Goal: Information Seeking & Learning: Learn about a topic

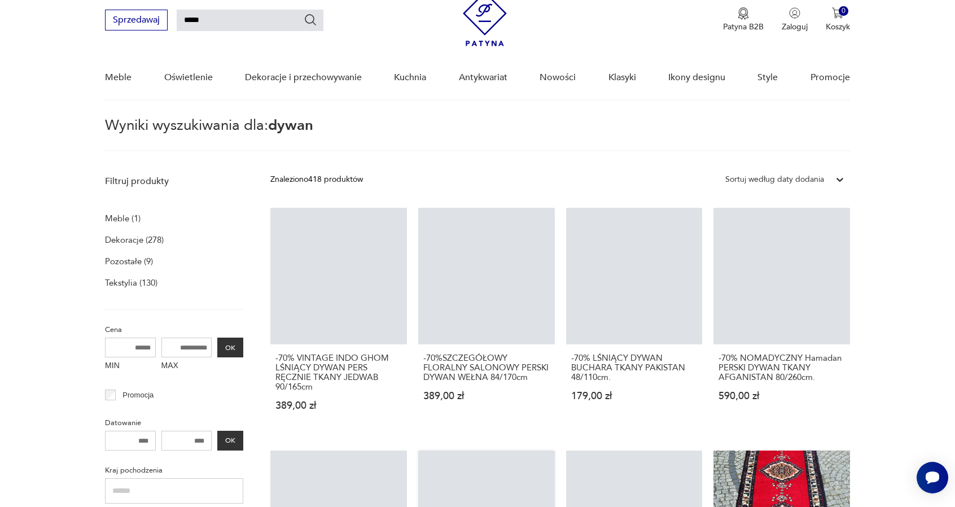
scroll to position [41, 0]
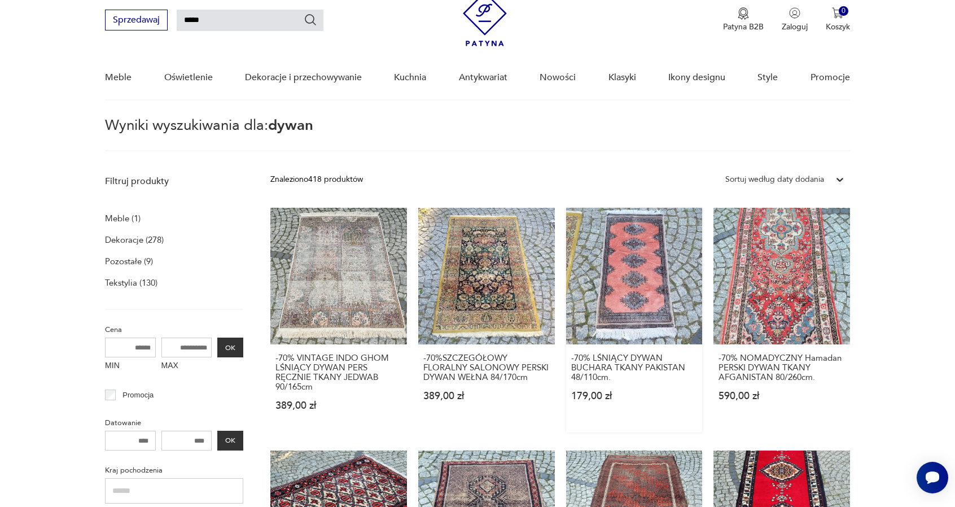
click at [648, 313] on link "-70% LŚNIĄCY DYWAN BUCHARA TKANY PAKISTAN 48/110cm. 179,00 zł" at bounding box center [634, 320] width 137 height 225
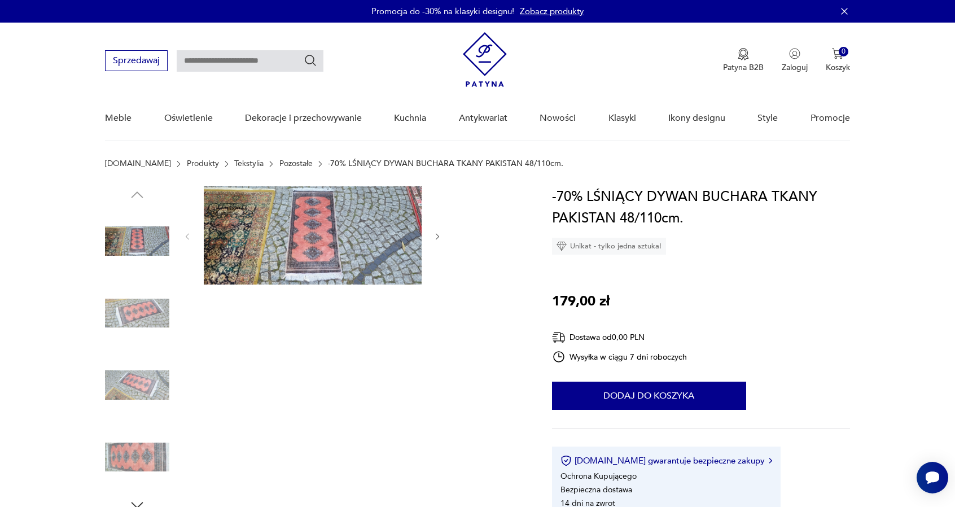
click at [436, 235] on icon "button" at bounding box center [438, 237] width 10 height 10
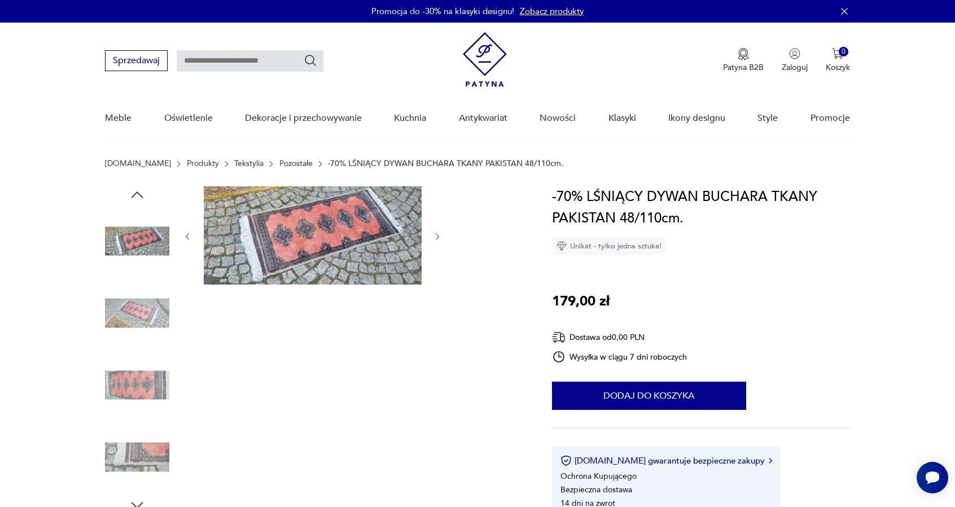
type input "*****"
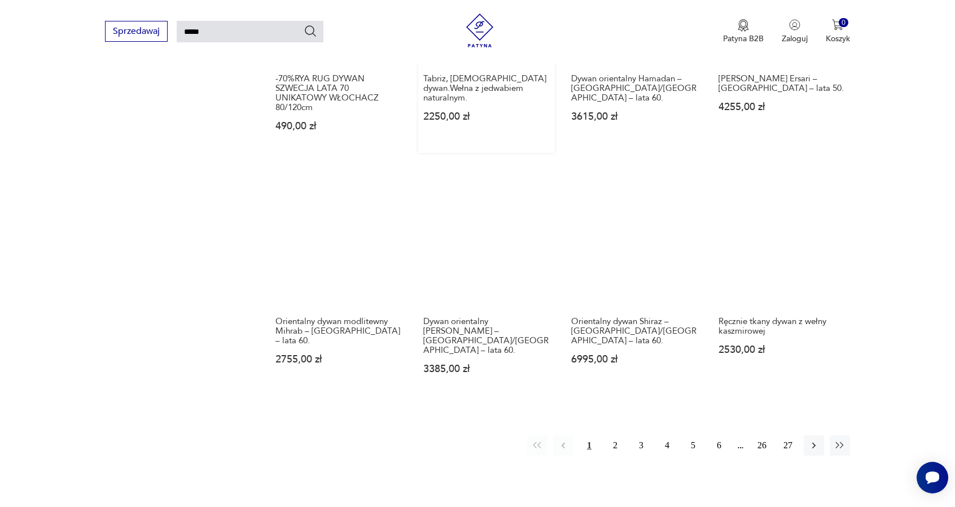
scroll to position [831, 0]
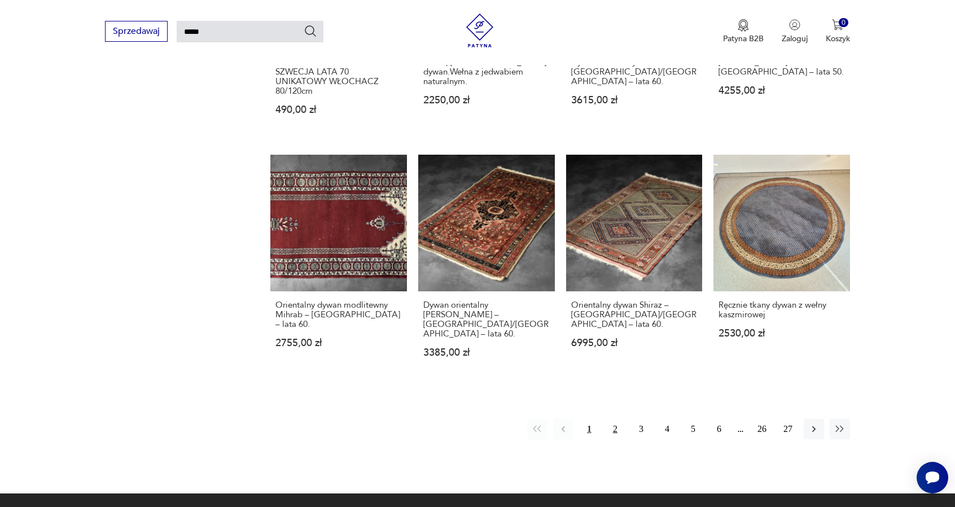
click at [611, 419] on button "2" at bounding box center [615, 429] width 20 height 20
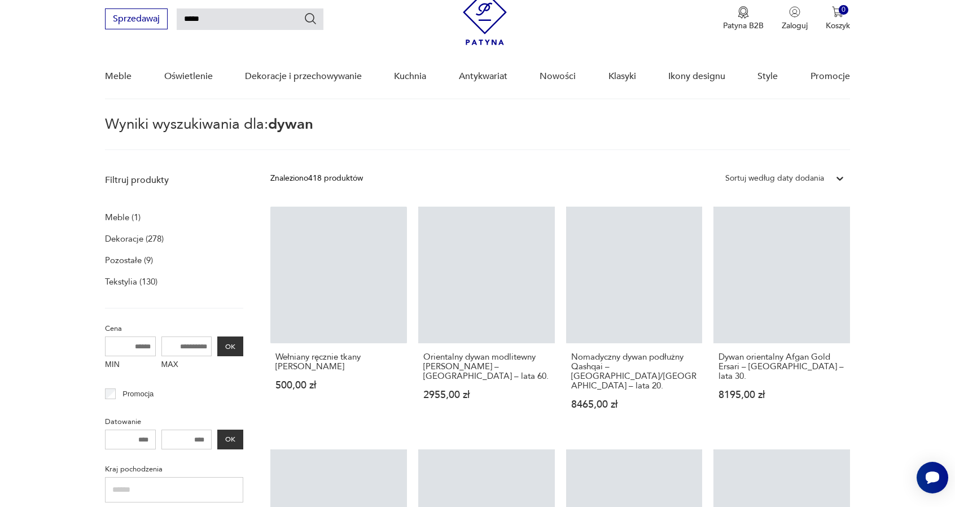
scroll to position [41, 0]
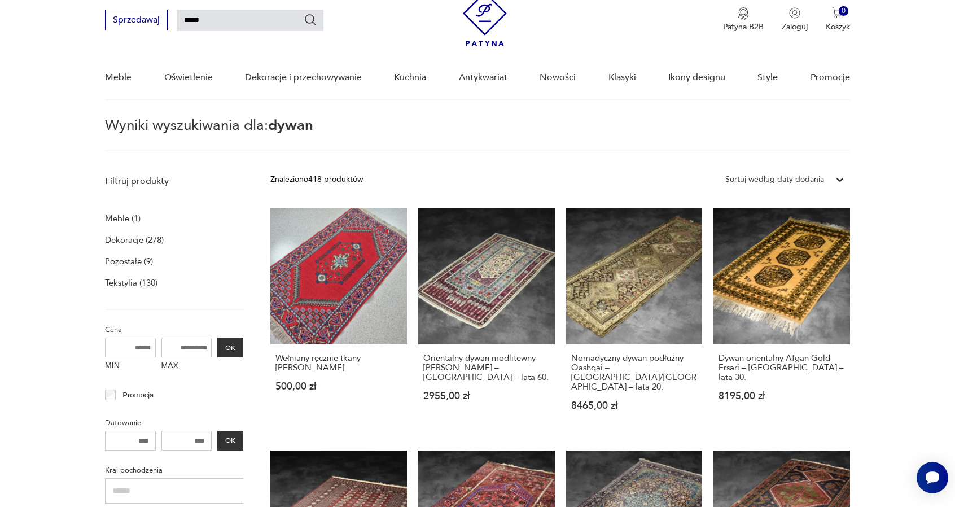
click at [194, 347] on input "MAX" at bounding box center [186, 348] width 51 height 20
click at [190, 348] on input "MAX" at bounding box center [186, 348] width 51 height 20
type input "***"
click at [232, 346] on button "OK" at bounding box center [230, 348] width 26 height 20
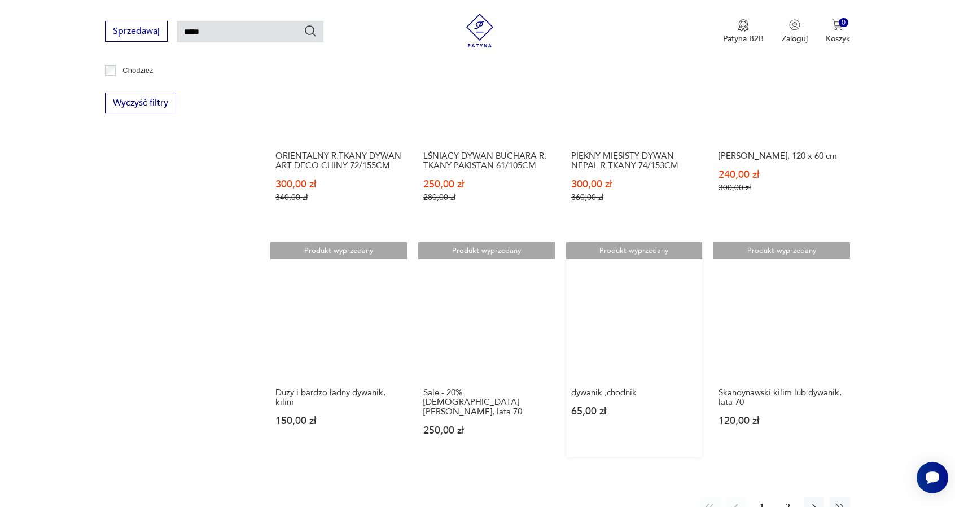
scroll to position [774, 0]
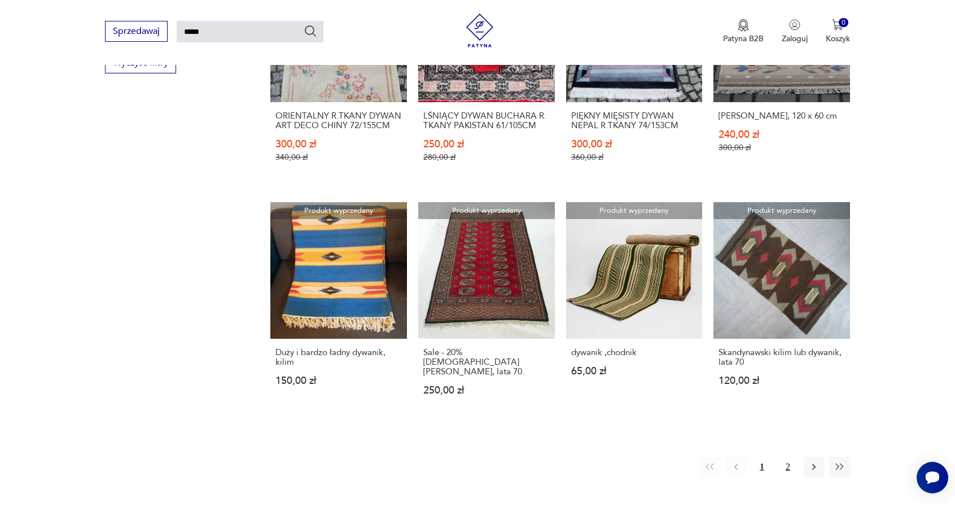
click at [794, 459] on button "2" at bounding box center [788, 467] width 20 height 20
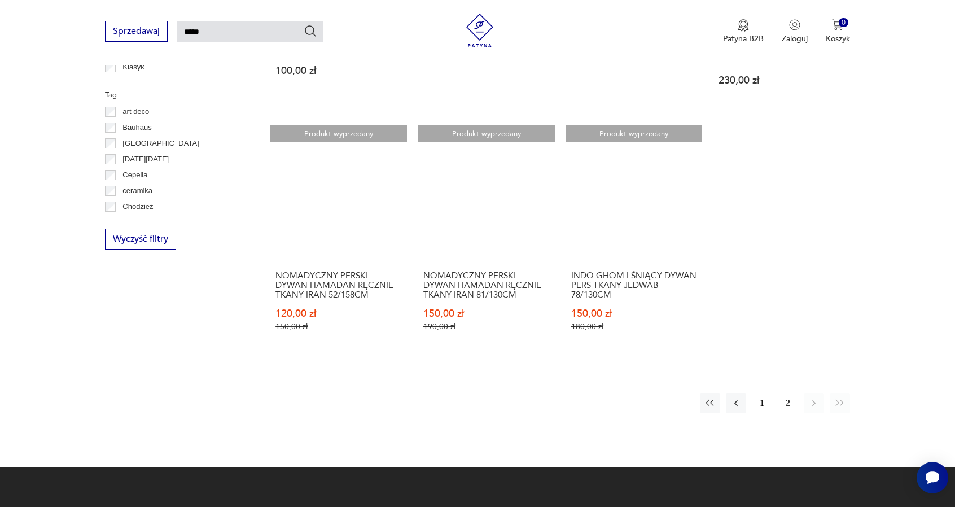
scroll to position [621, 0]
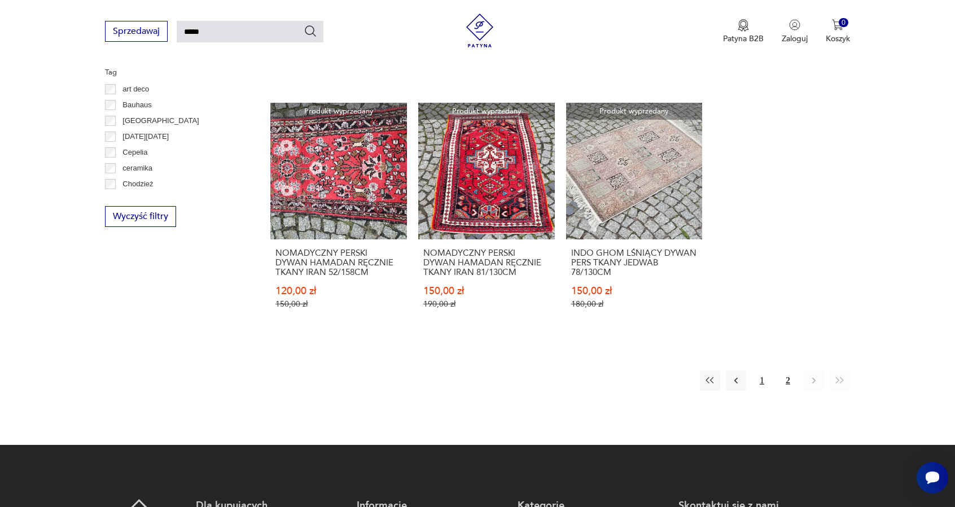
click at [766, 370] on button "1" at bounding box center [762, 380] width 20 height 20
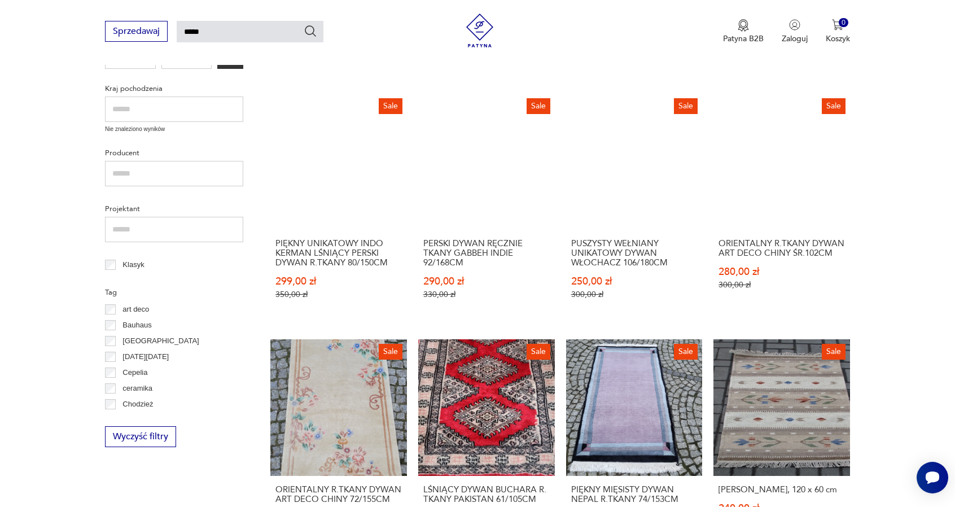
scroll to position [436, 0]
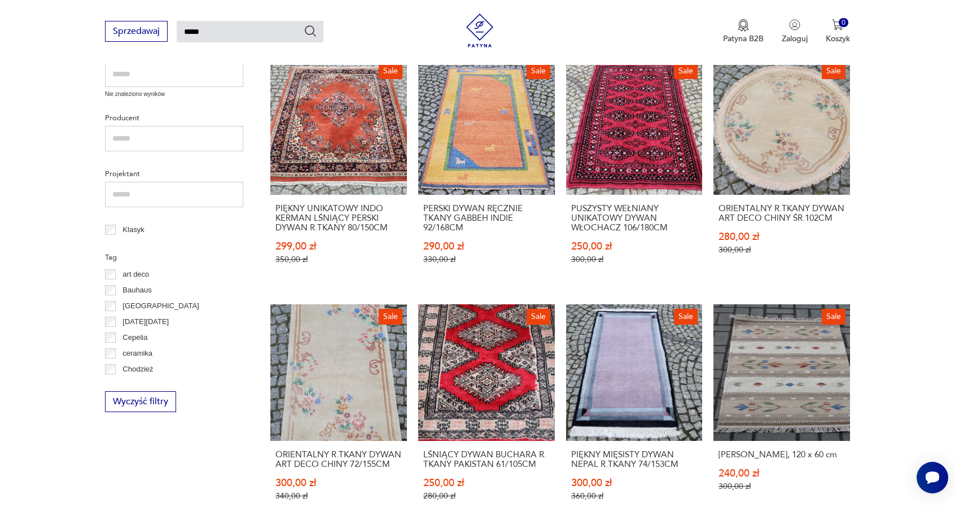
click at [141, 291] on p "Bauhaus" at bounding box center [136, 290] width 29 height 12
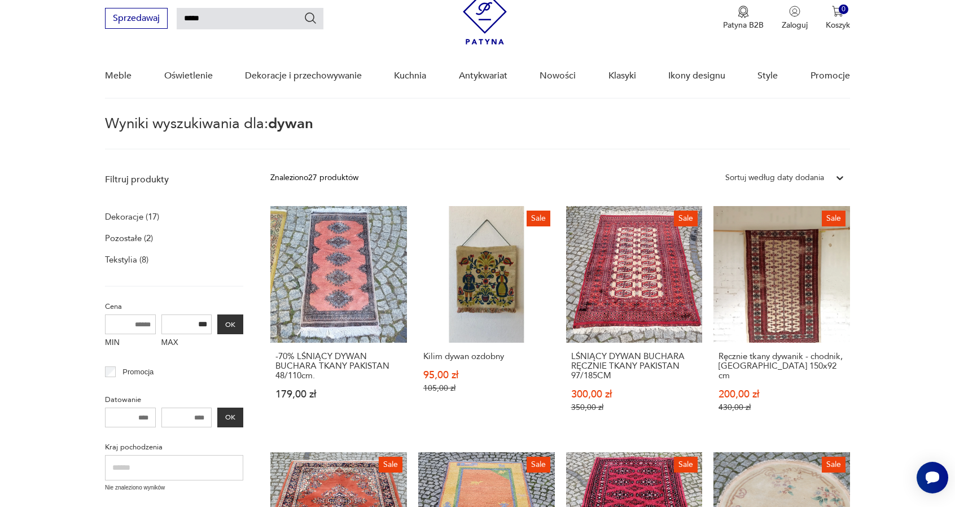
scroll to position [41, 0]
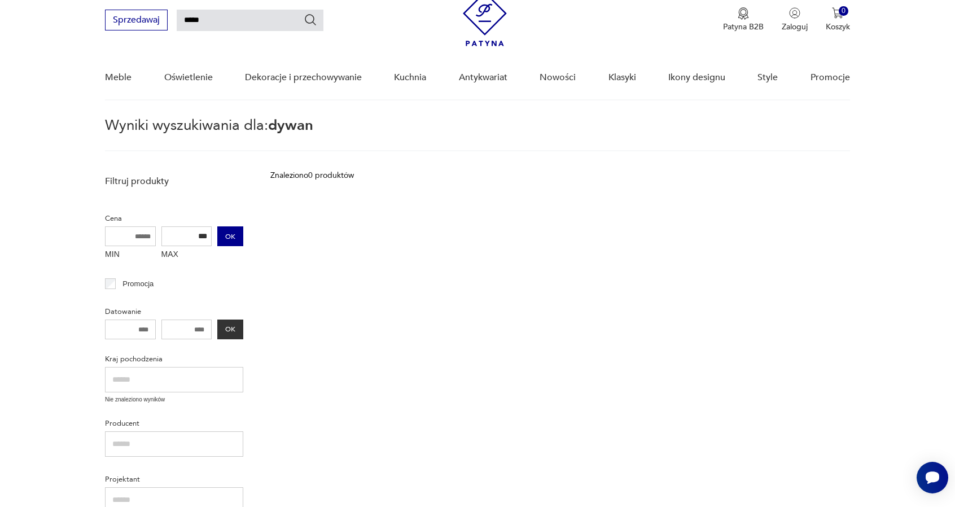
drag, startPoint x: 189, startPoint y: 236, endPoint x: 231, endPoint y: 235, distance: 42.4
click at [231, 235] on div "MIN MAX *** OK" at bounding box center [174, 245] width 138 height 38
click at [235, 234] on button "OK" at bounding box center [230, 236] width 26 height 20
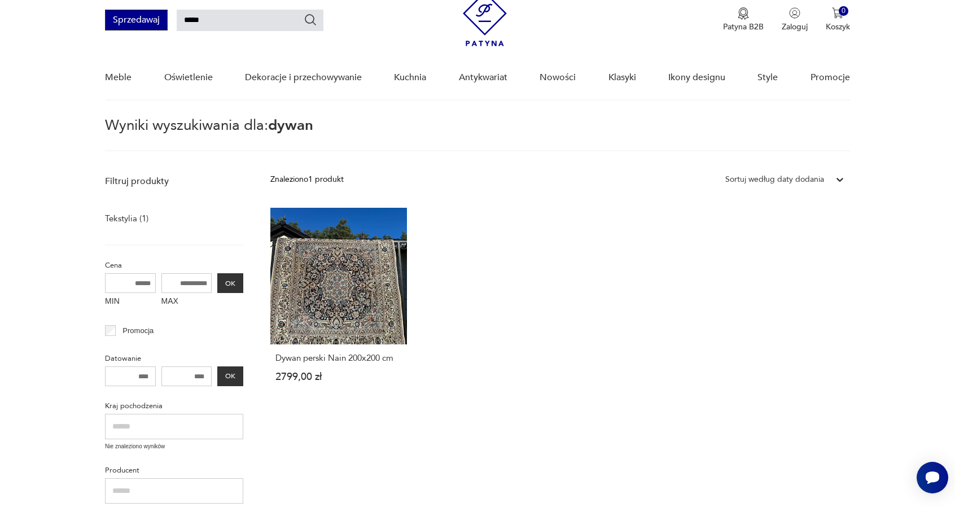
drag, startPoint x: 200, startPoint y: 22, endPoint x: 160, endPoint y: 25, distance: 39.7
click at [160, 25] on div "Sprzedawaj *****" at bounding box center [214, 20] width 218 height 21
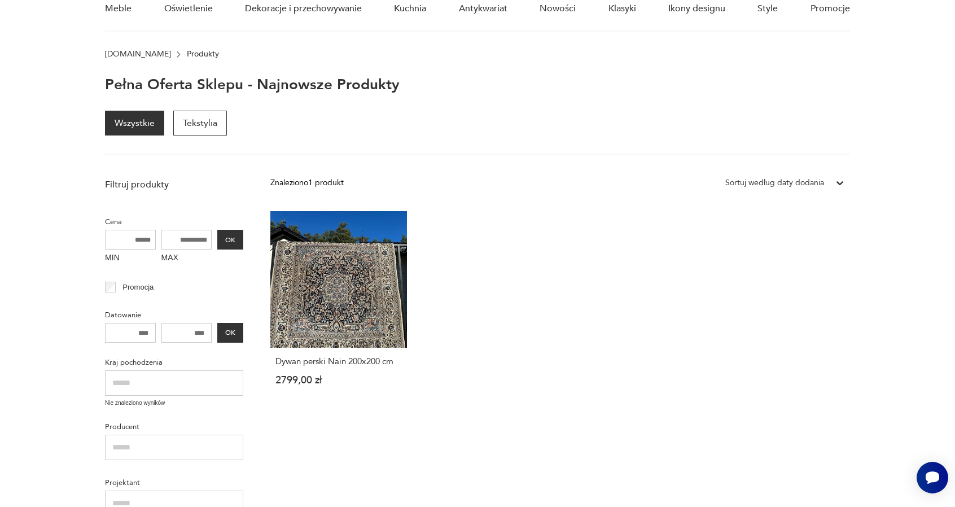
scroll to position [112, 0]
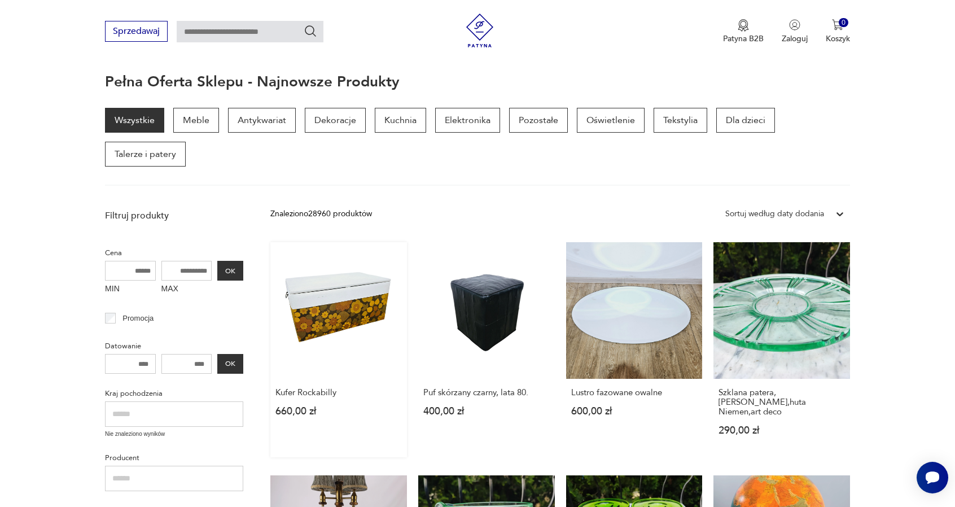
click at [335, 322] on link "Kufer Rockabilly 660,00 zł" at bounding box center [338, 349] width 137 height 215
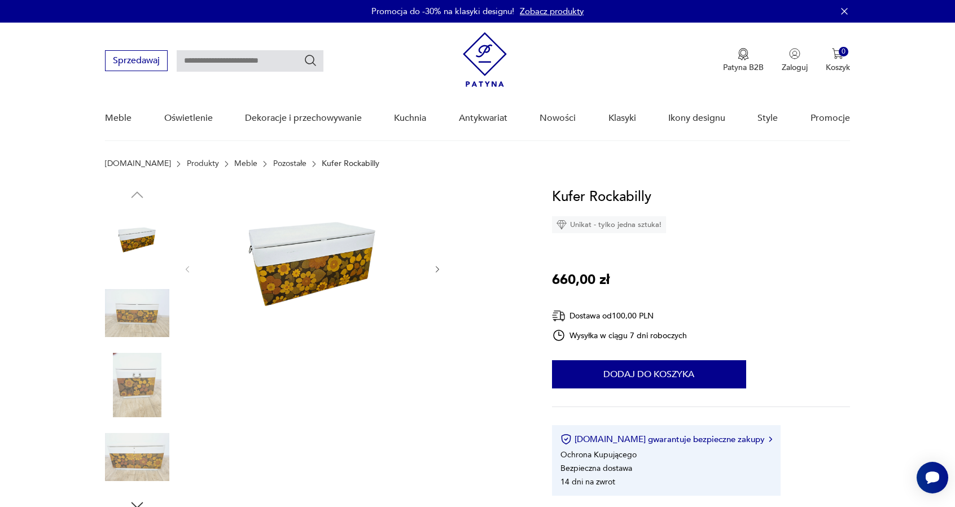
click at [437, 269] on icon "button" at bounding box center [438, 270] width 10 height 10
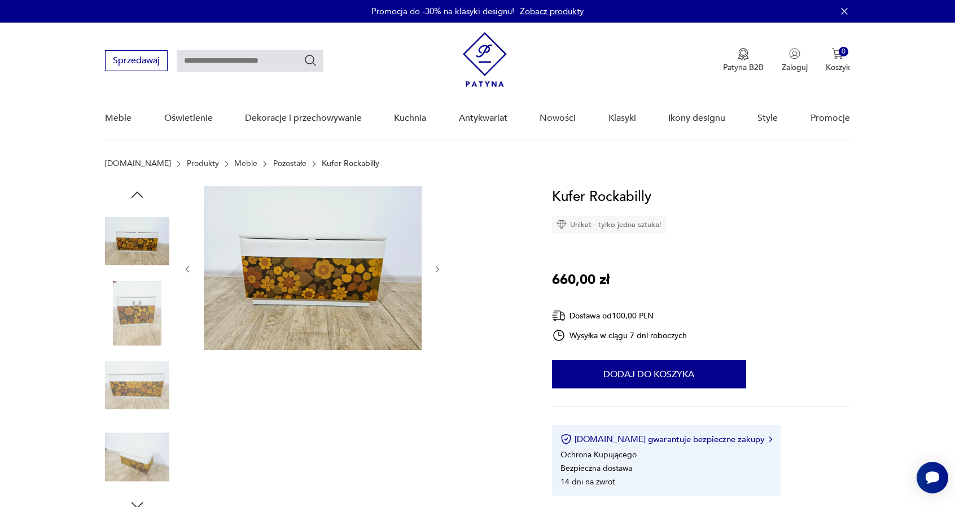
click at [437, 269] on icon "button" at bounding box center [438, 270] width 10 height 10
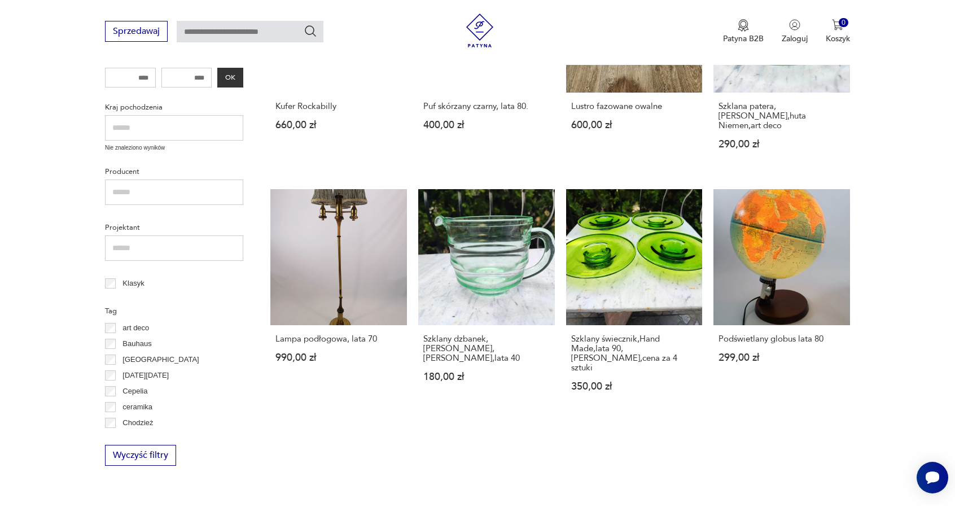
scroll to position [451, 0]
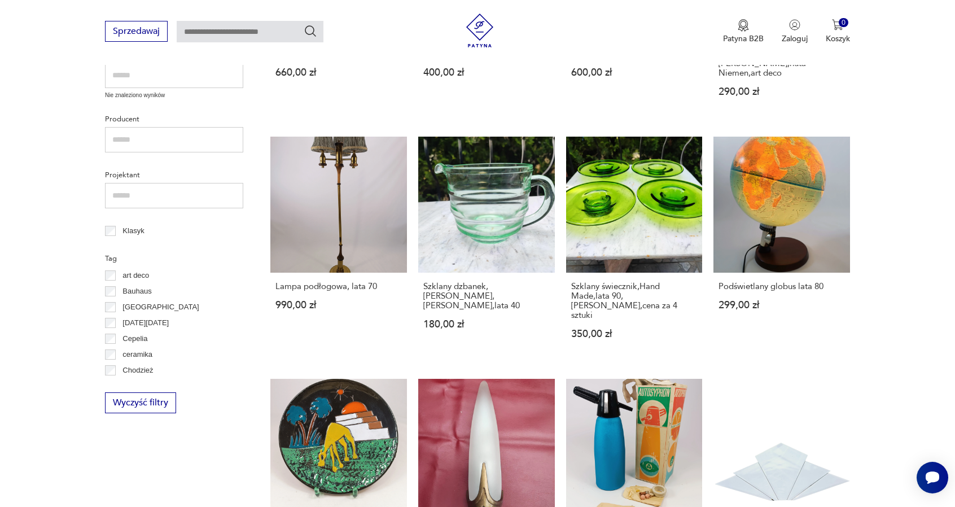
click at [129, 292] on p "Bauhaus" at bounding box center [136, 291] width 29 height 12
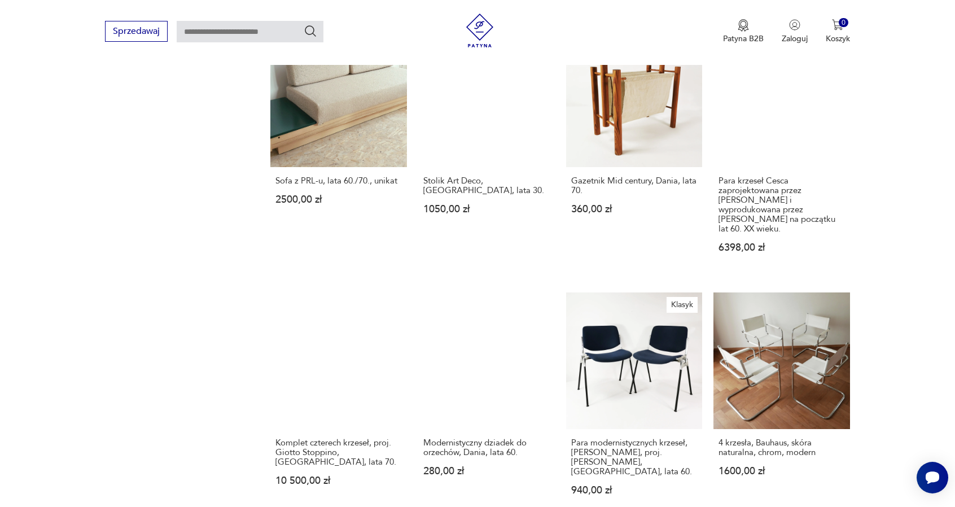
scroll to position [789, 0]
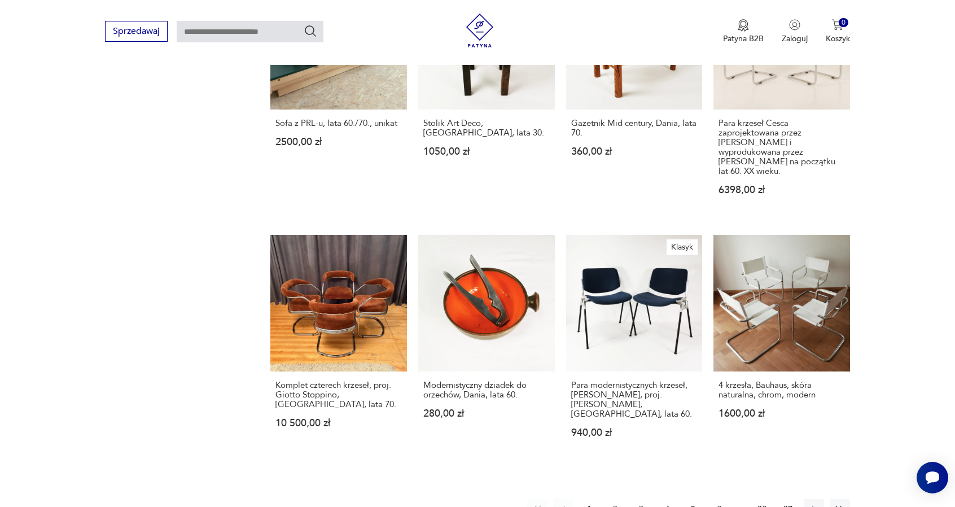
click at [611, 499] on button "2" at bounding box center [615, 509] width 20 height 20
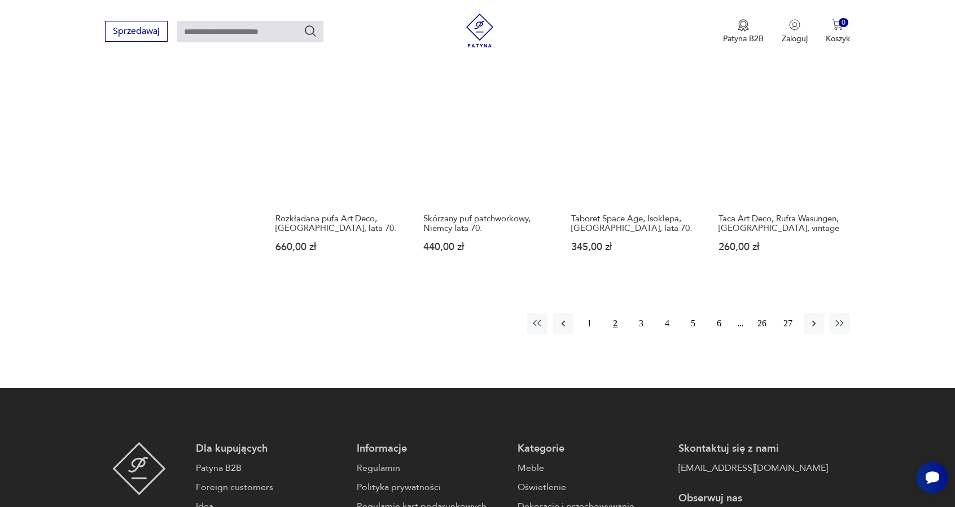
scroll to position [982, 0]
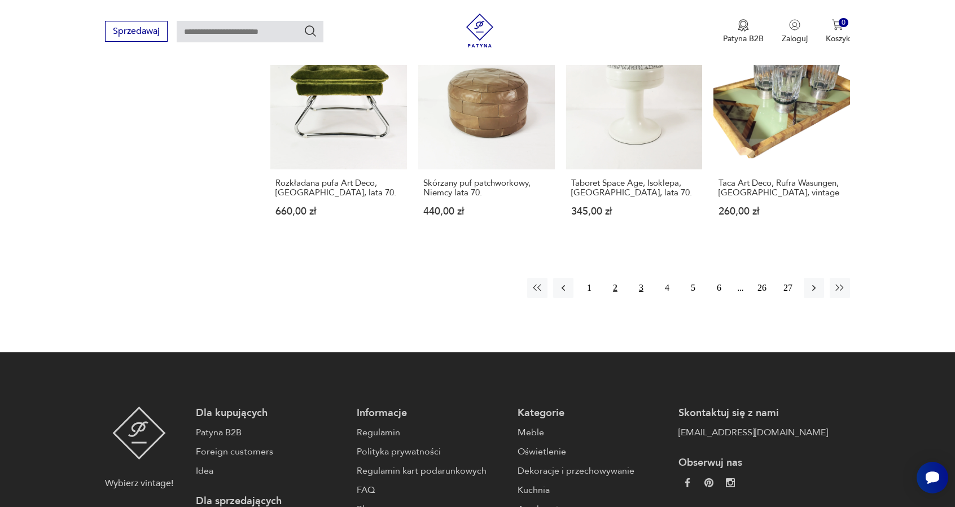
click at [637, 278] on button "3" at bounding box center [641, 288] width 20 height 20
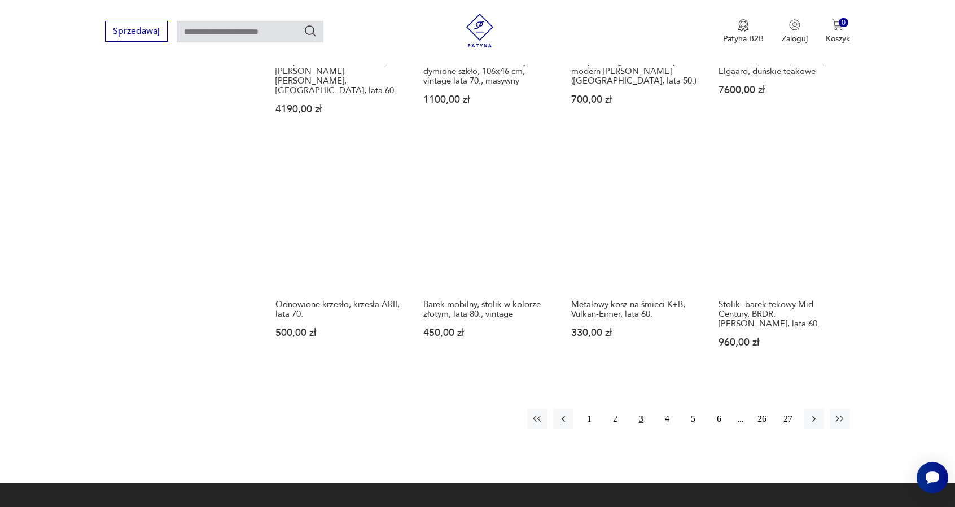
scroll to position [925, 0]
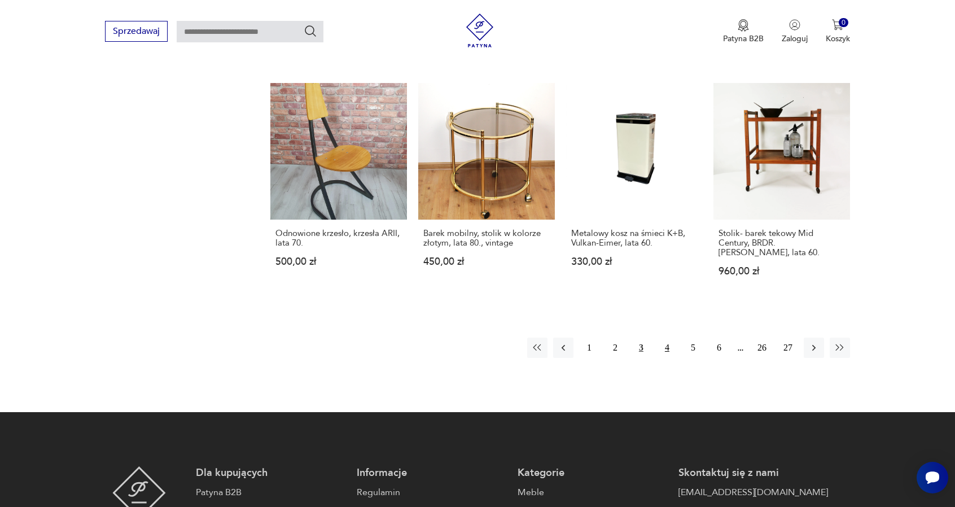
click at [659, 338] on button "4" at bounding box center [667, 348] width 20 height 20
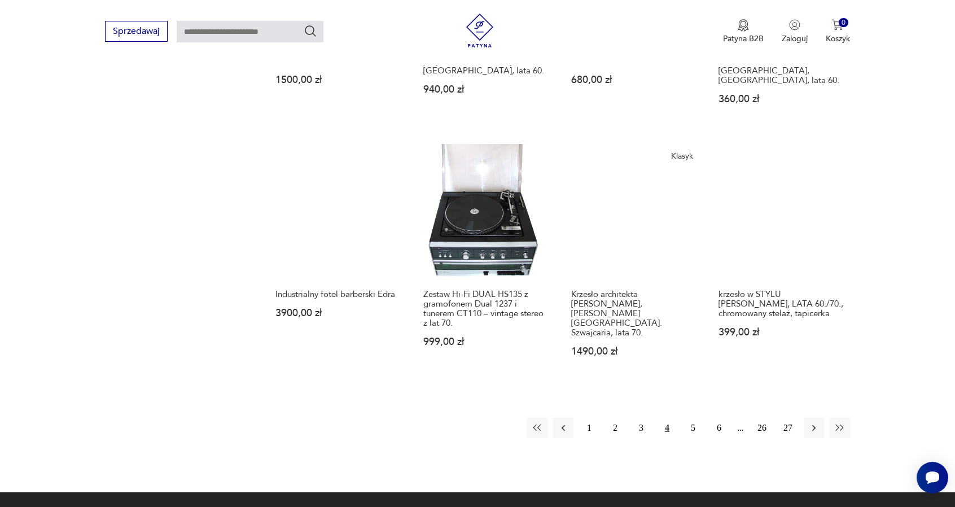
scroll to position [869, 0]
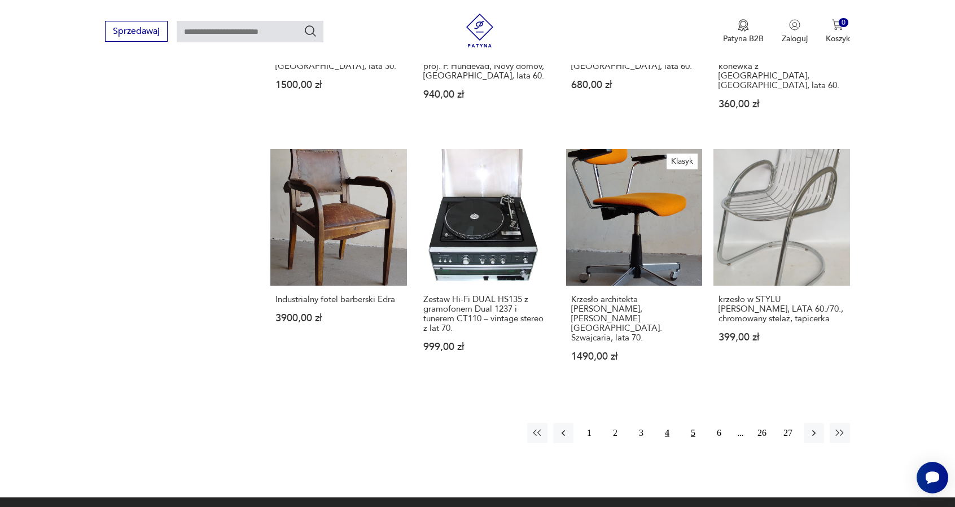
click at [690, 423] on button "5" at bounding box center [693, 433] width 20 height 20
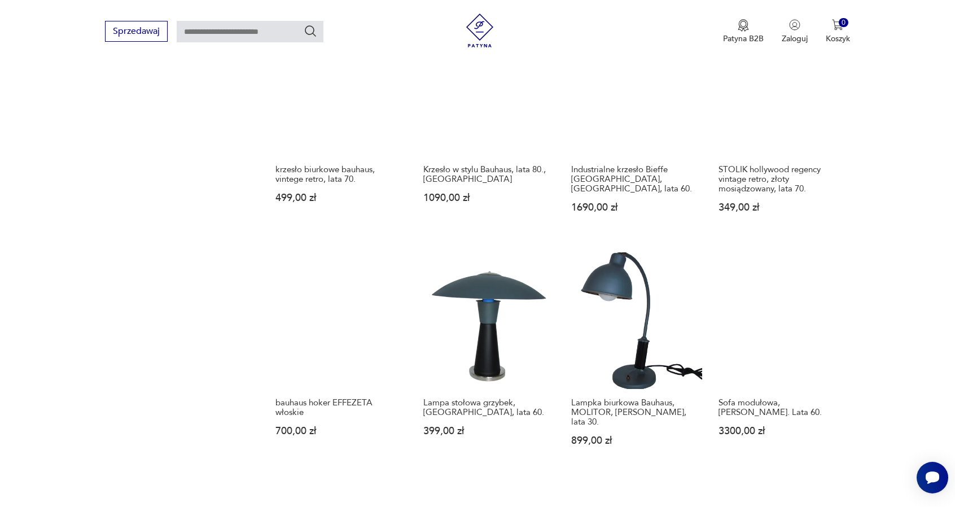
scroll to position [756, 0]
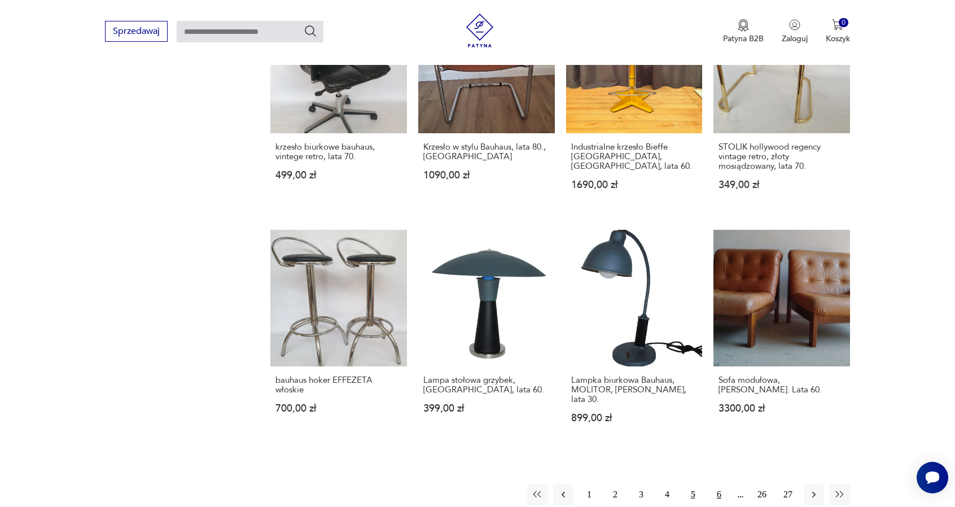
click at [720, 484] on button "6" at bounding box center [719, 494] width 20 height 20
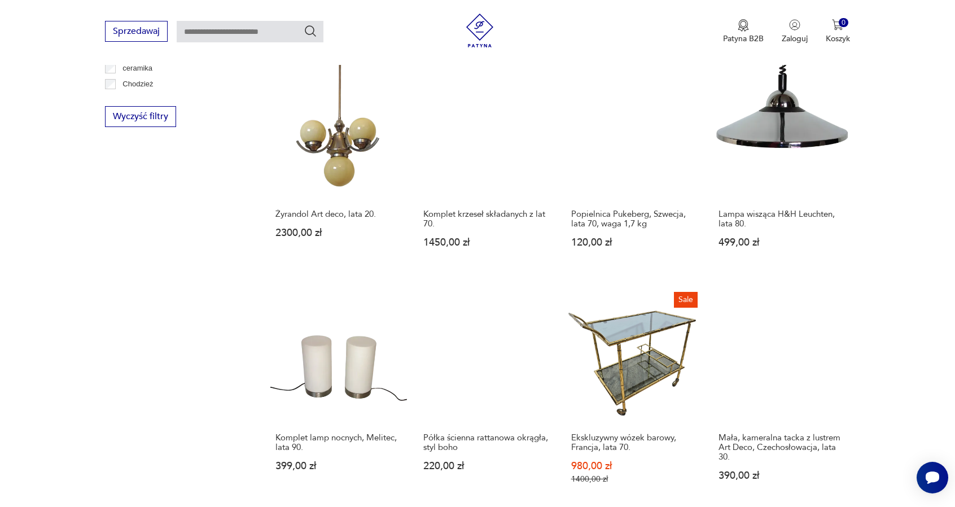
scroll to position [756, 0]
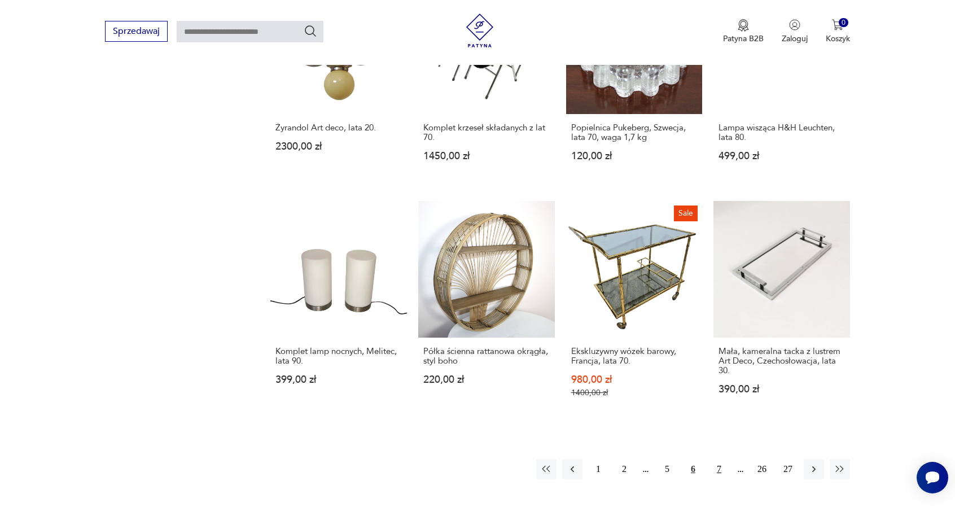
click at [718, 459] on button "7" at bounding box center [719, 469] width 20 height 20
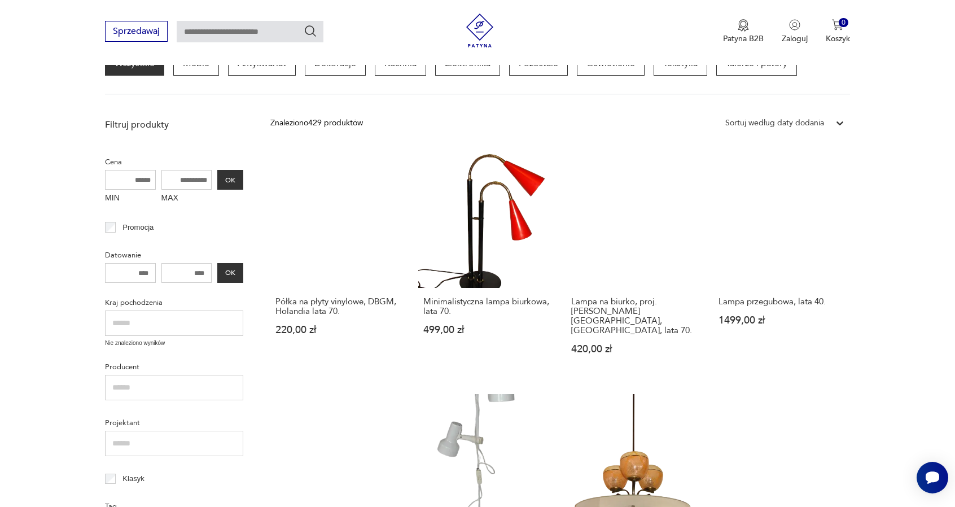
scroll to position [135, 0]
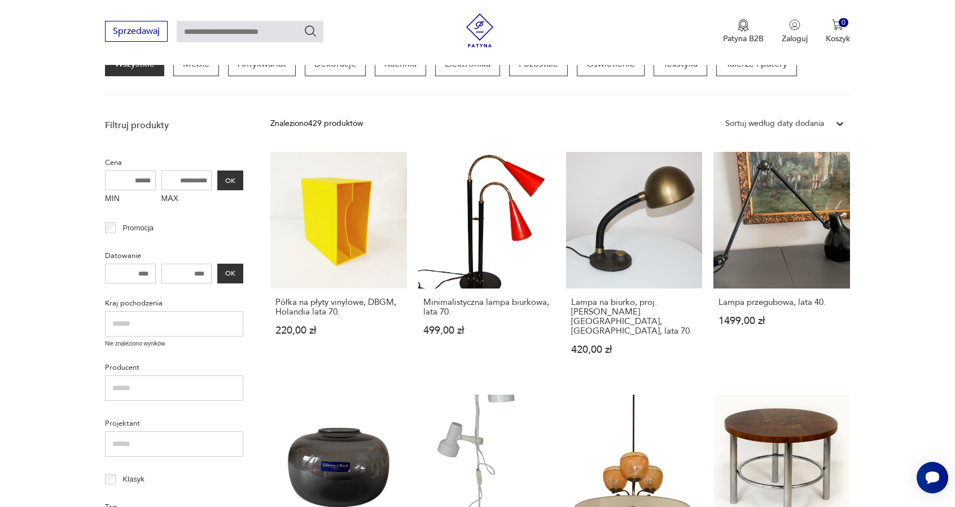
click at [476, 36] on img at bounding box center [480, 31] width 34 height 34
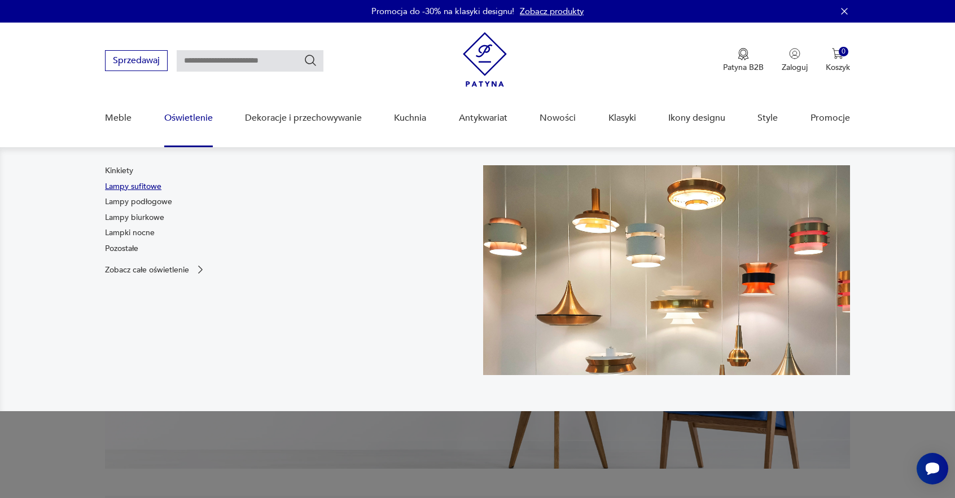
click at [147, 185] on link "Lampy sufitowe" at bounding box center [133, 186] width 56 height 11
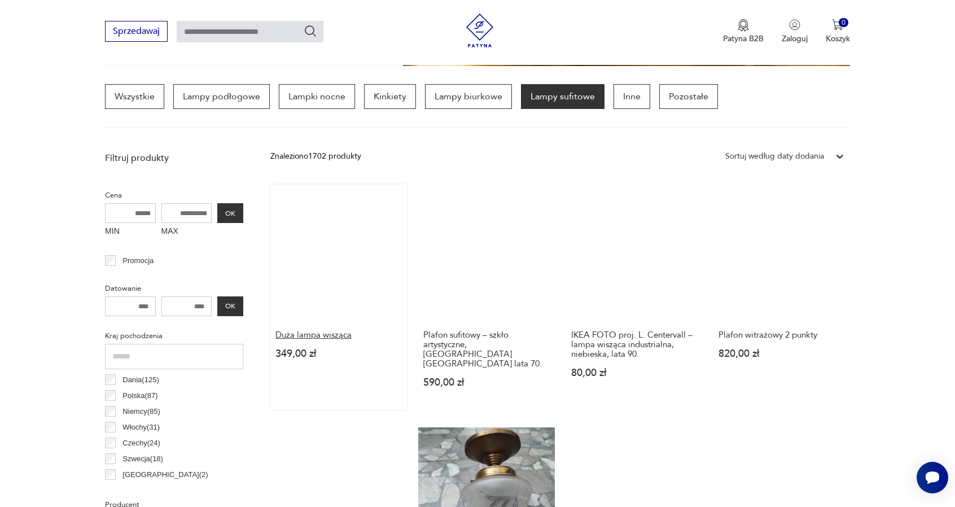
scroll to position [361, 0]
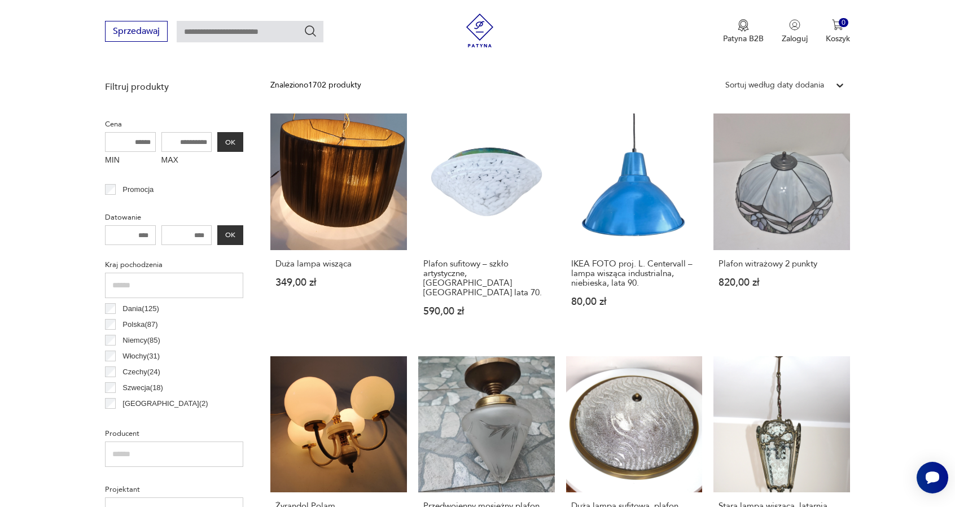
click at [188, 145] on input "MAX" at bounding box center [186, 142] width 51 height 20
type input "*"
type input "***"
click at [240, 144] on button "OK" at bounding box center [230, 142] width 26 height 20
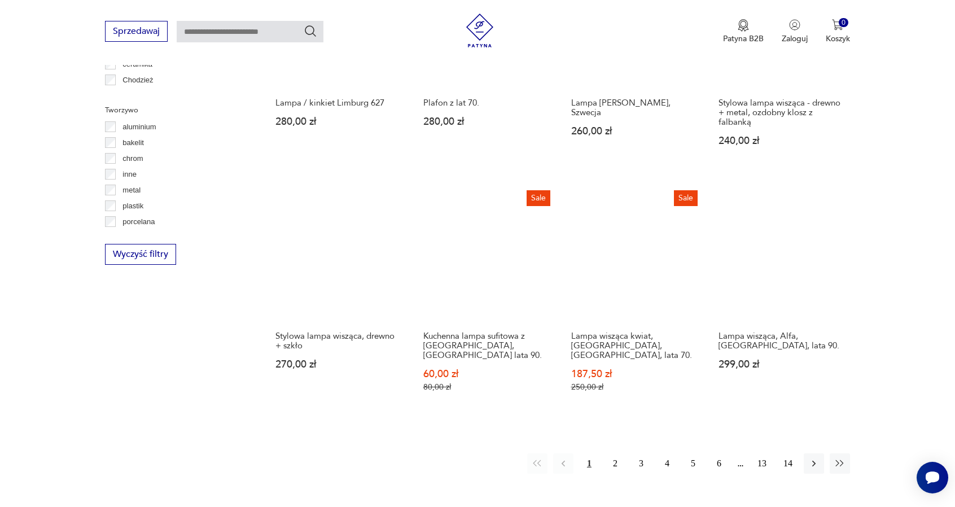
scroll to position [1056, 0]
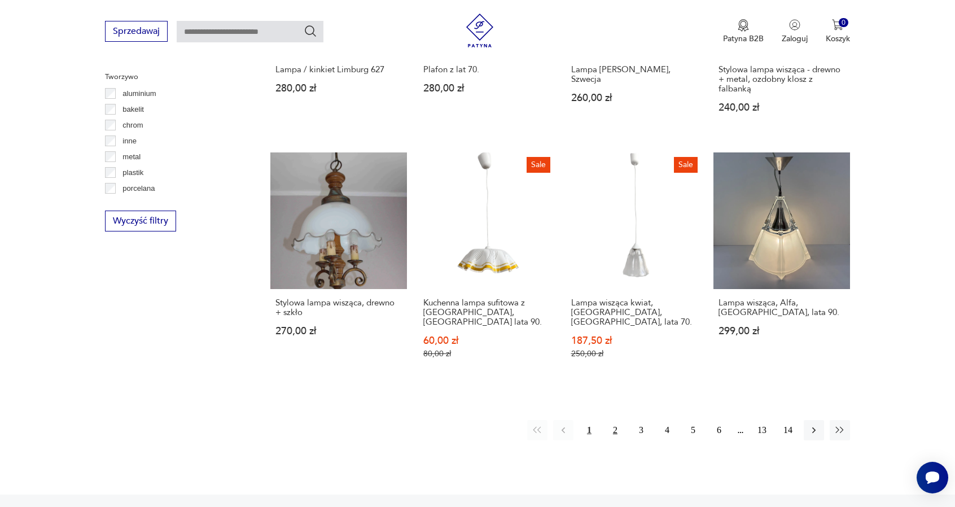
click at [605, 420] on button "2" at bounding box center [615, 430] width 20 height 20
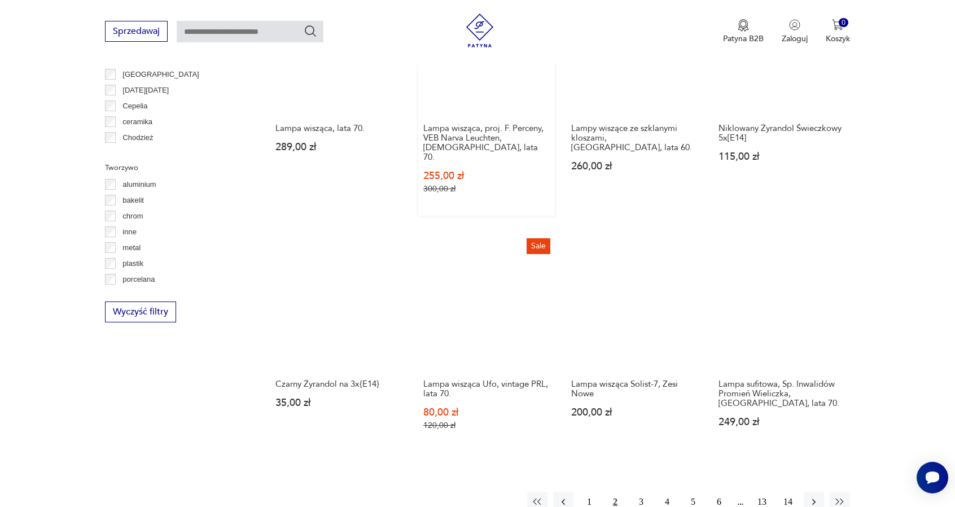
scroll to position [1000, 0]
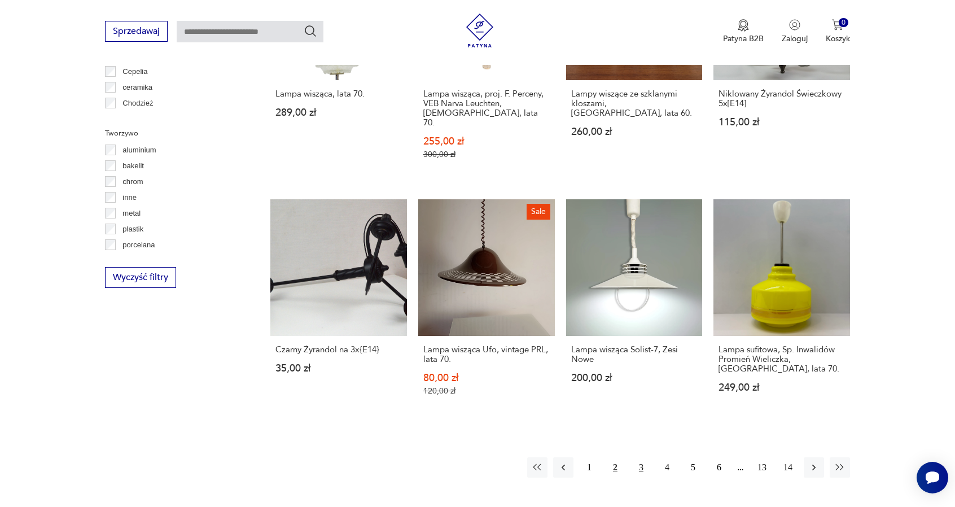
click at [633, 457] on button "3" at bounding box center [641, 467] width 20 height 20
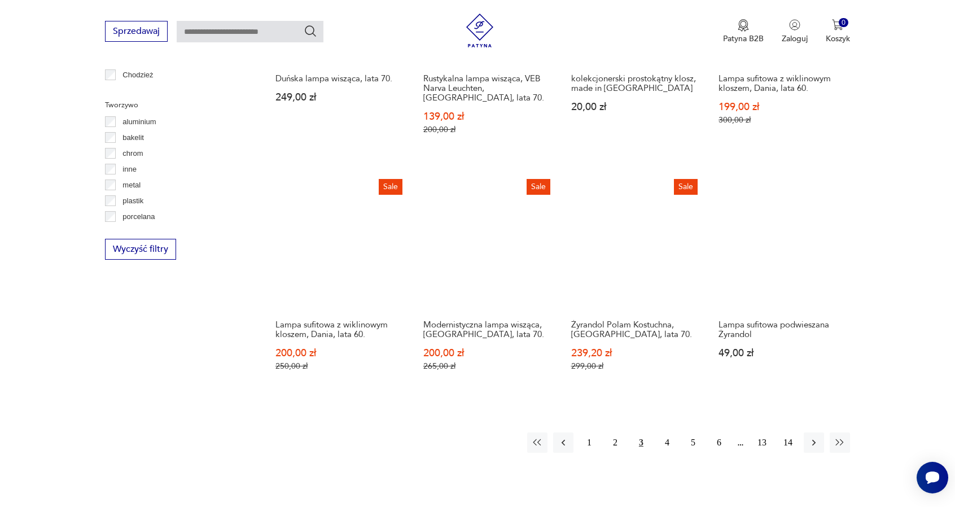
scroll to position [1056, 0]
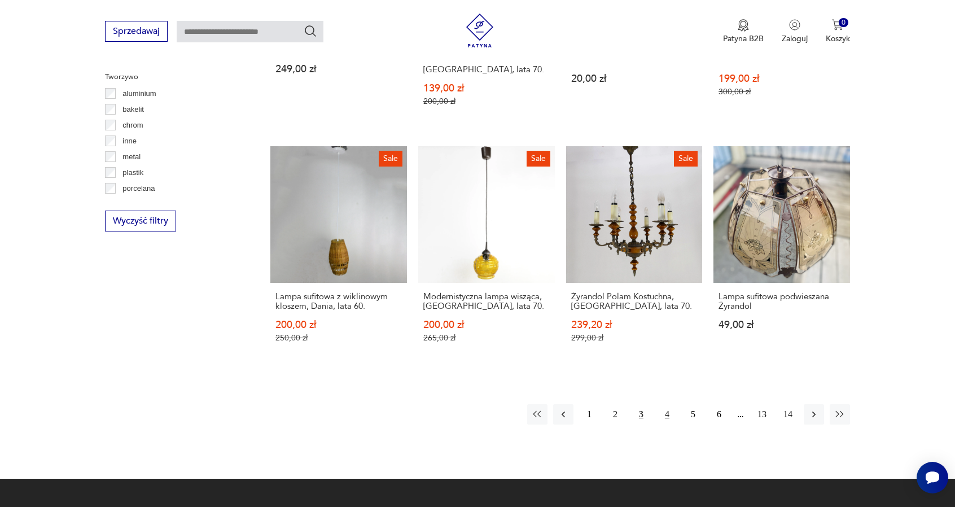
click at [661, 404] on button "4" at bounding box center [667, 414] width 20 height 20
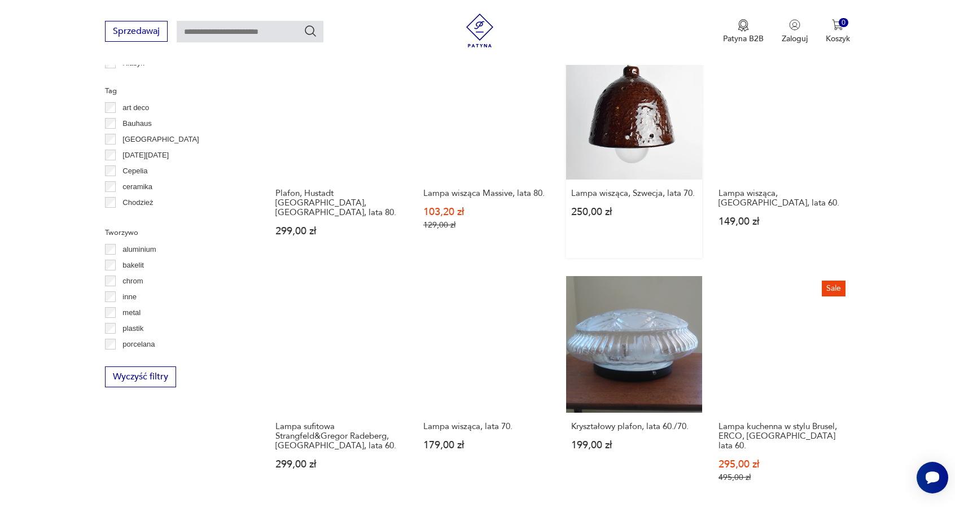
scroll to position [943, 0]
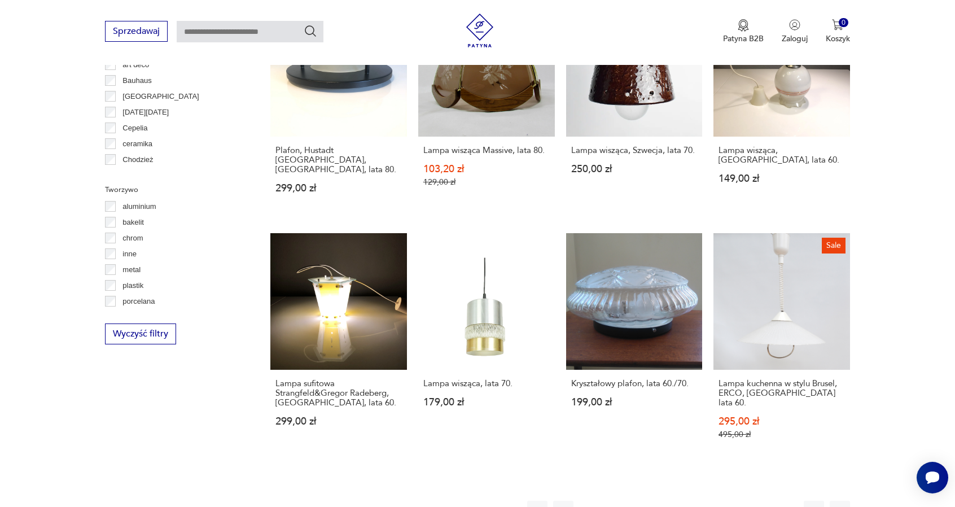
click at [690, 501] on button "5" at bounding box center [693, 511] width 20 height 20
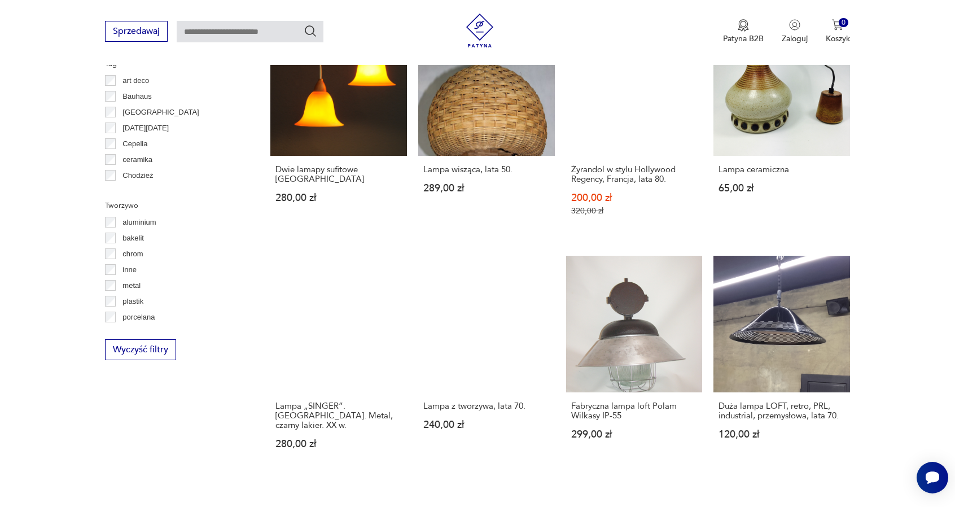
scroll to position [943, 0]
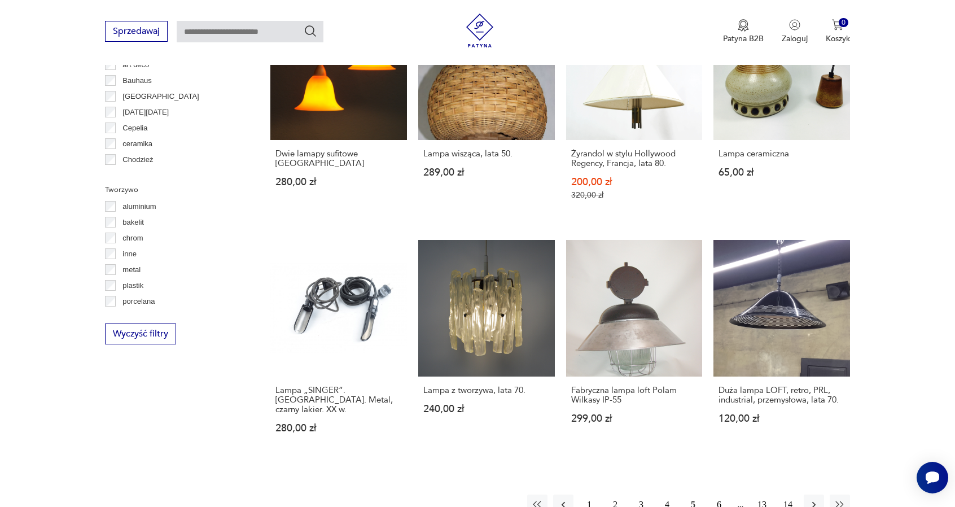
click at [709, 494] on button "6" at bounding box center [719, 504] width 20 height 20
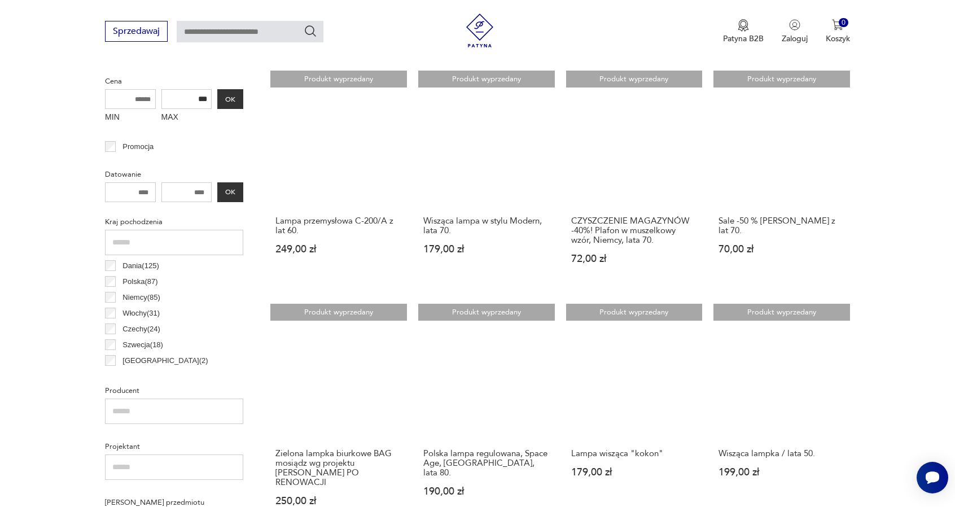
scroll to position [379, 0]
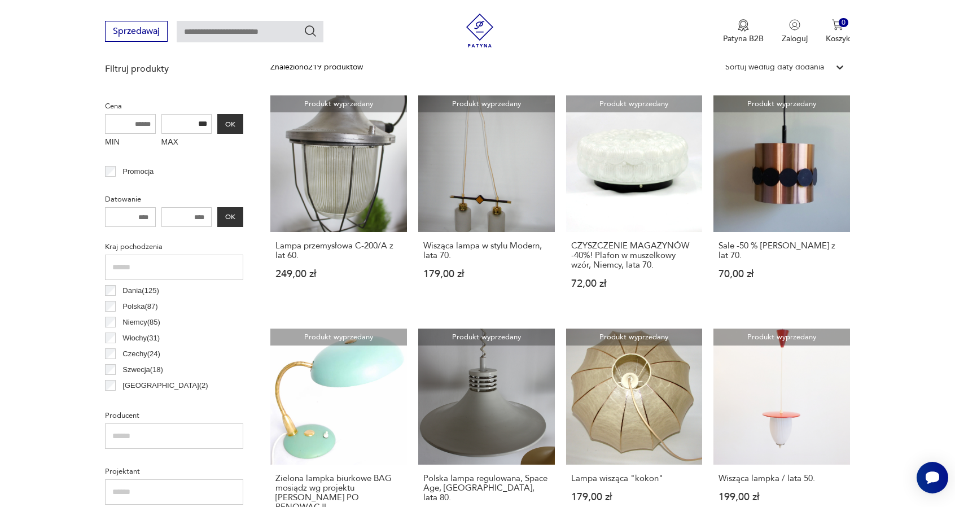
scroll to position [943, 0]
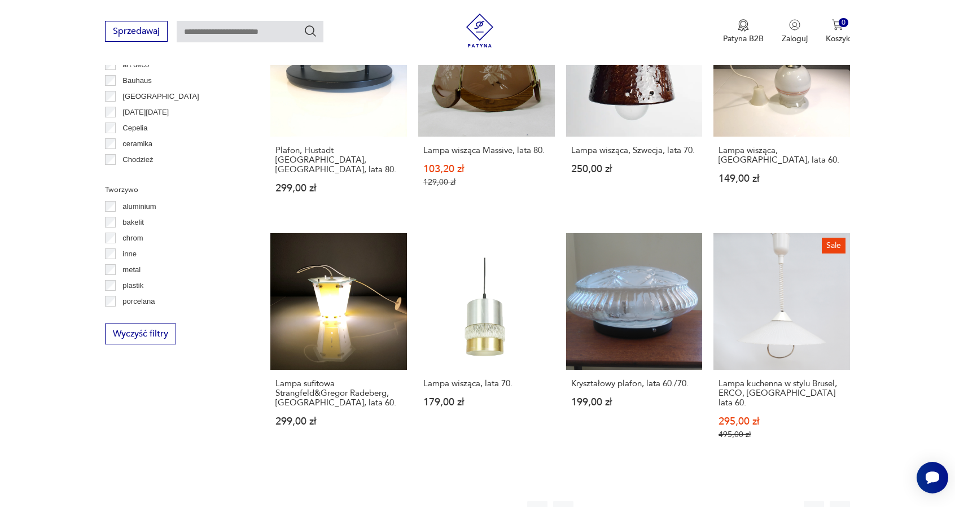
scroll to position [1056, 0]
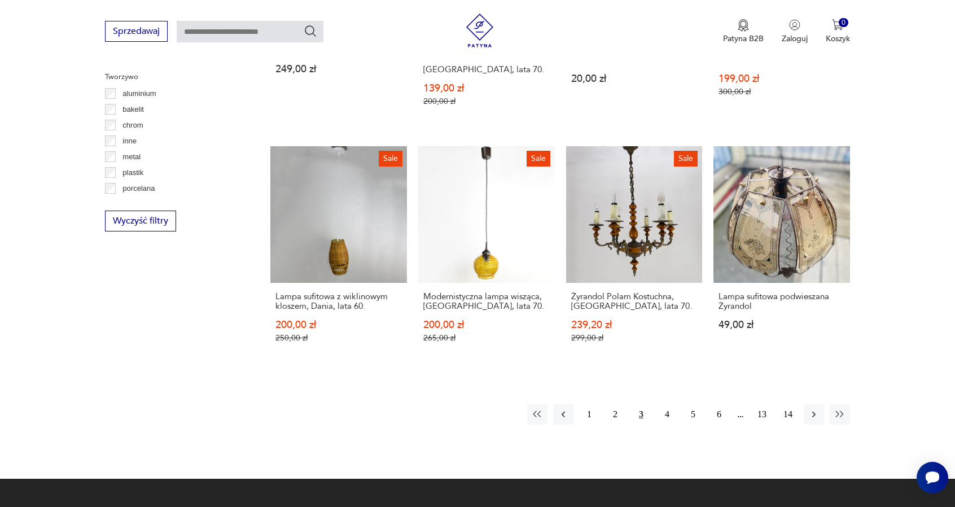
click at [469, 28] on img at bounding box center [480, 31] width 34 height 34
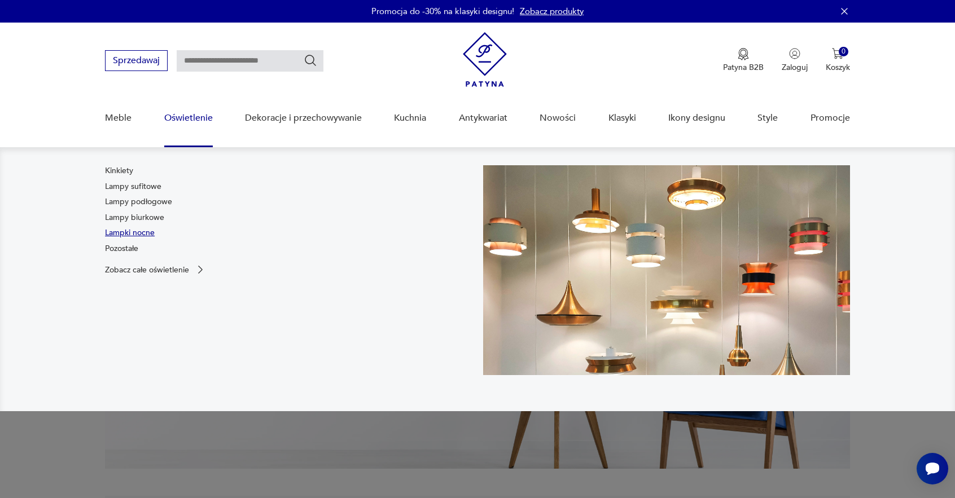
click at [150, 238] on link "Lampki nocne" at bounding box center [130, 232] width 50 height 11
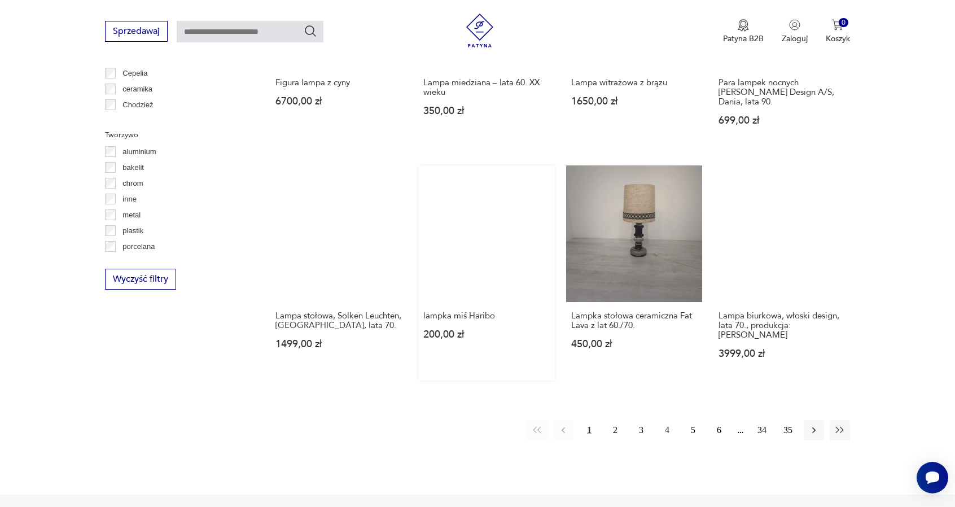
scroll to position [1015, 0]
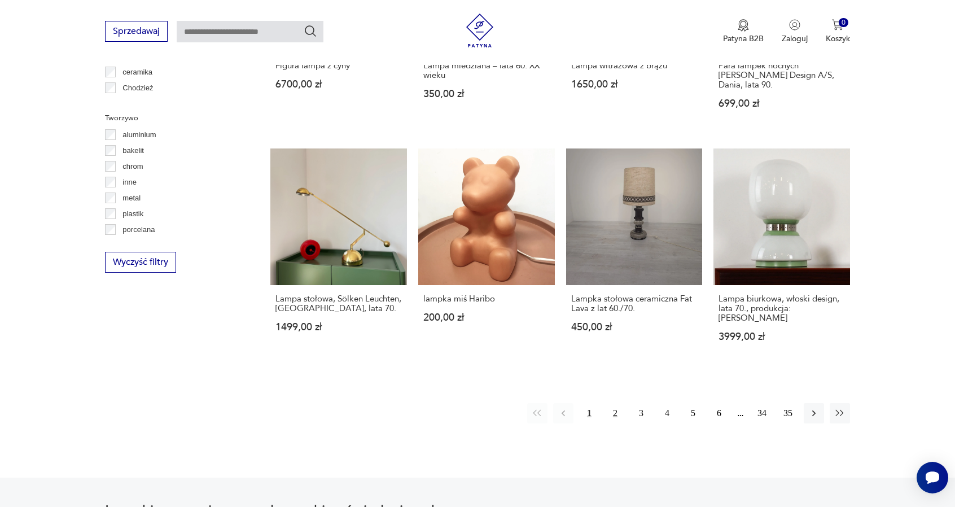
click at [620, 403] on button "2" at bounding box center [615, 413] width 20 height 20
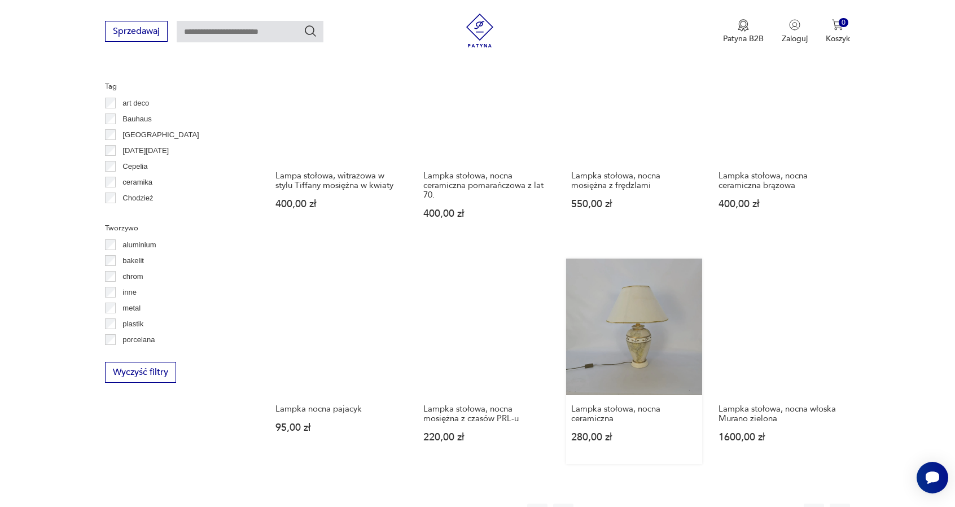
scroll to position [1000, 0]
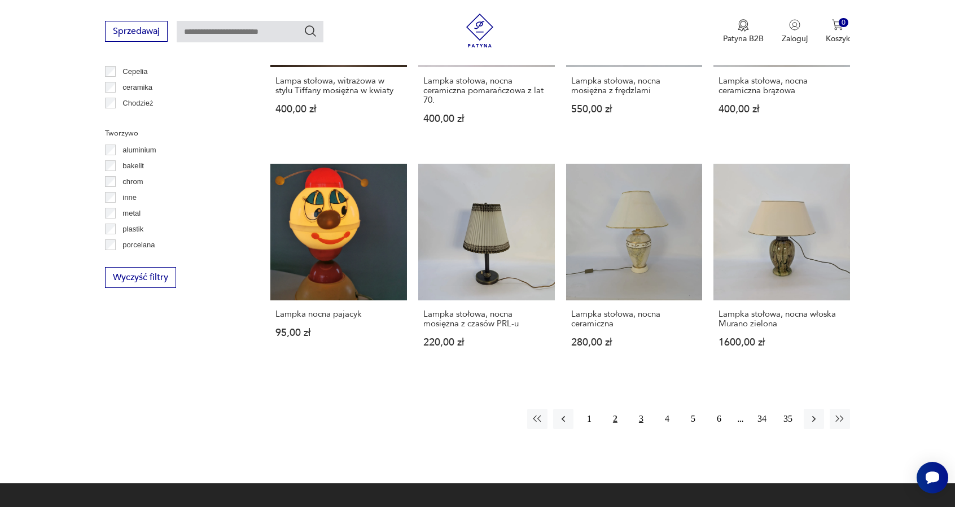
click at [634, 415] on button "3" at bounding box center [641, 419] width 20 height 20
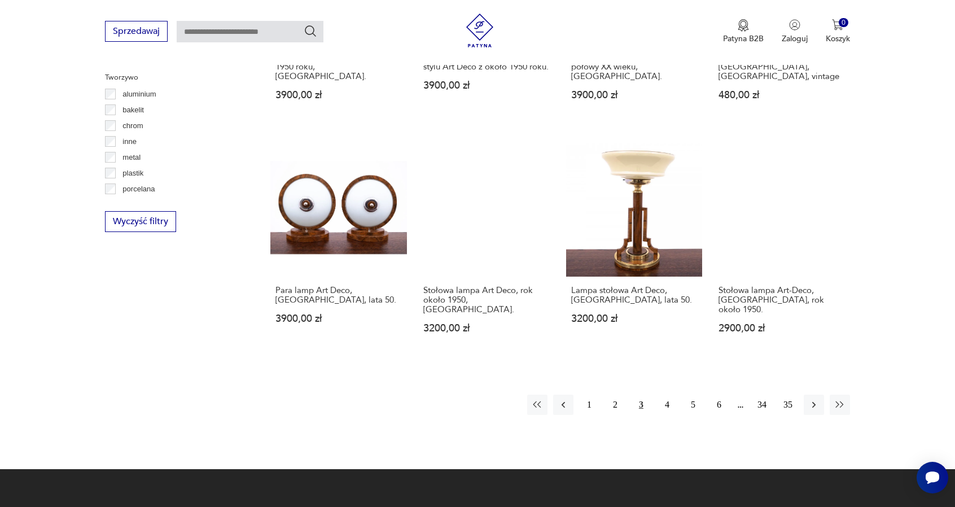
scroll to position [1056, 0]
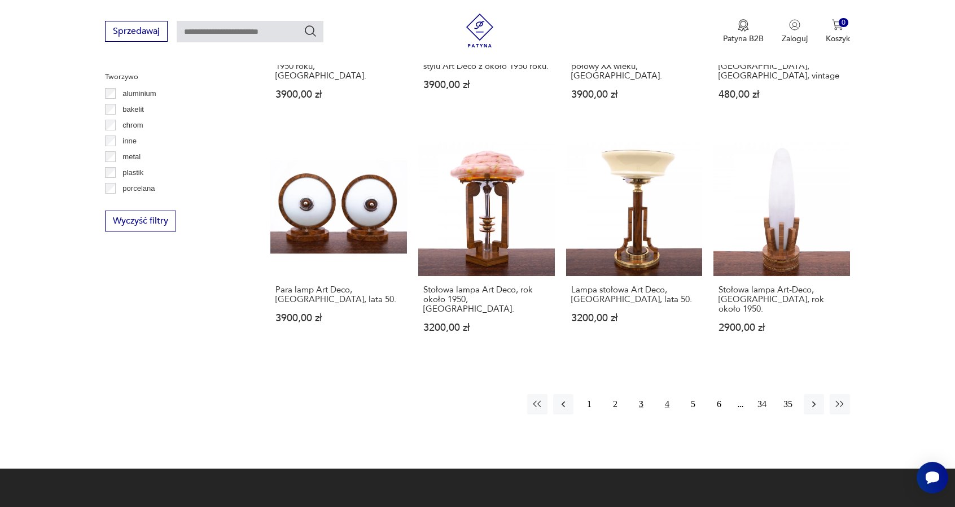
click at [664, 394] on button "4" at bounding box center [667, 404] width 20 height 20
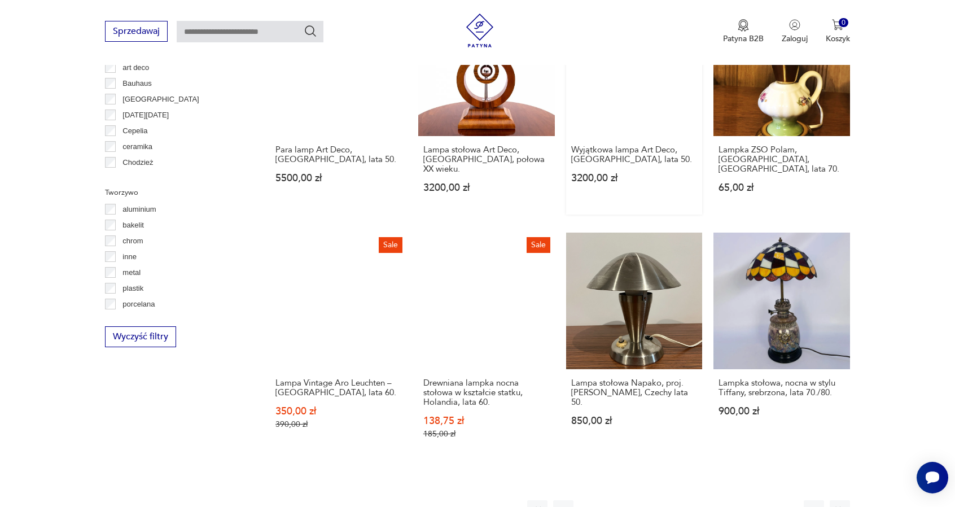
scroll to position [943, 0]
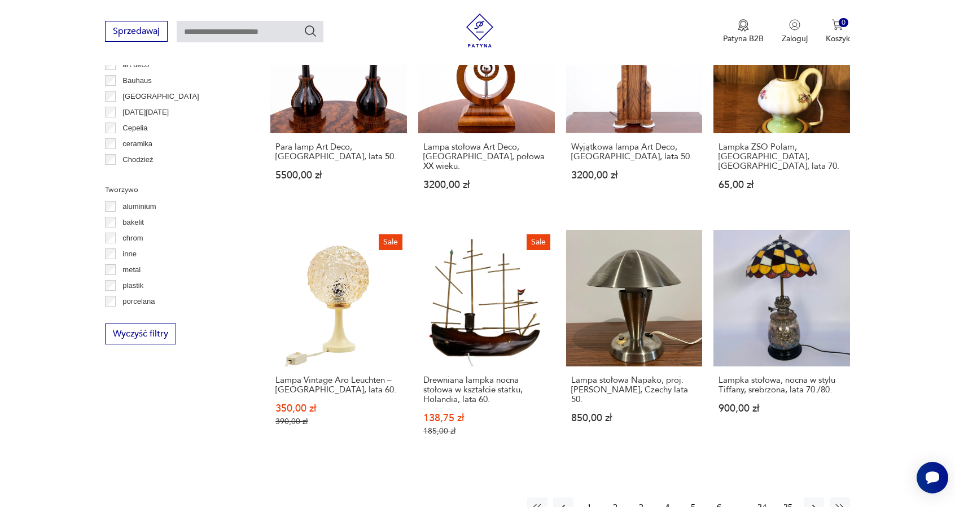
click at [689, 497] on button "5" at bounding box center [693, 507] width 20 height 20
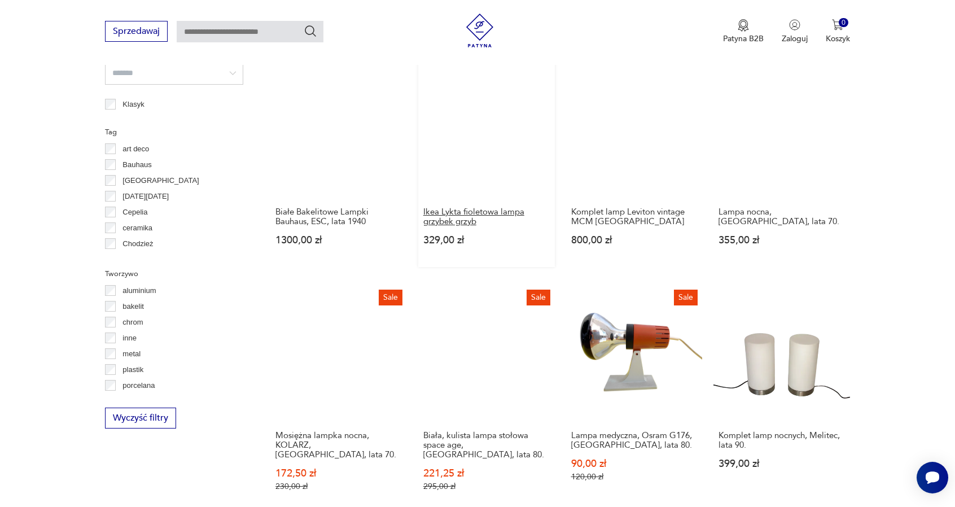
scroll to position [943, 0]
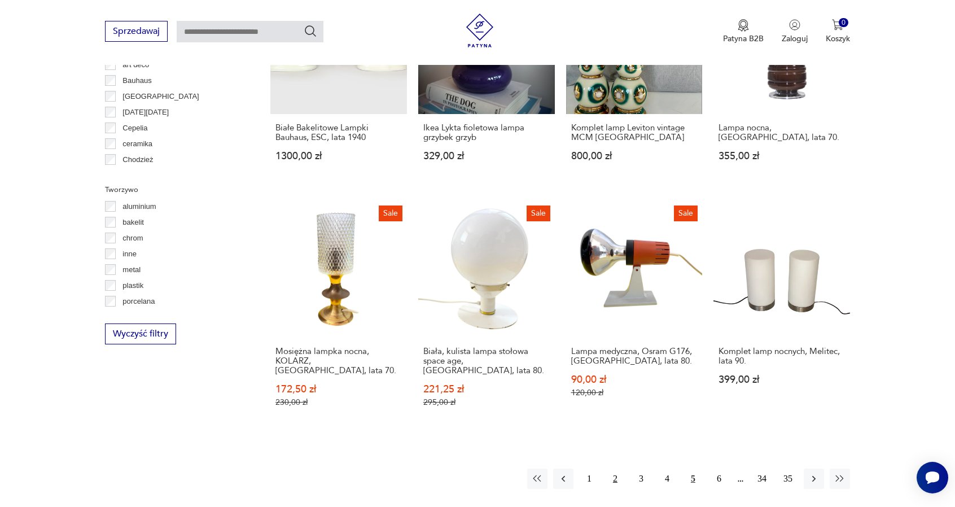
click at [608, 470] on button "2" at bounding box center [615, 478] width 20 height 20
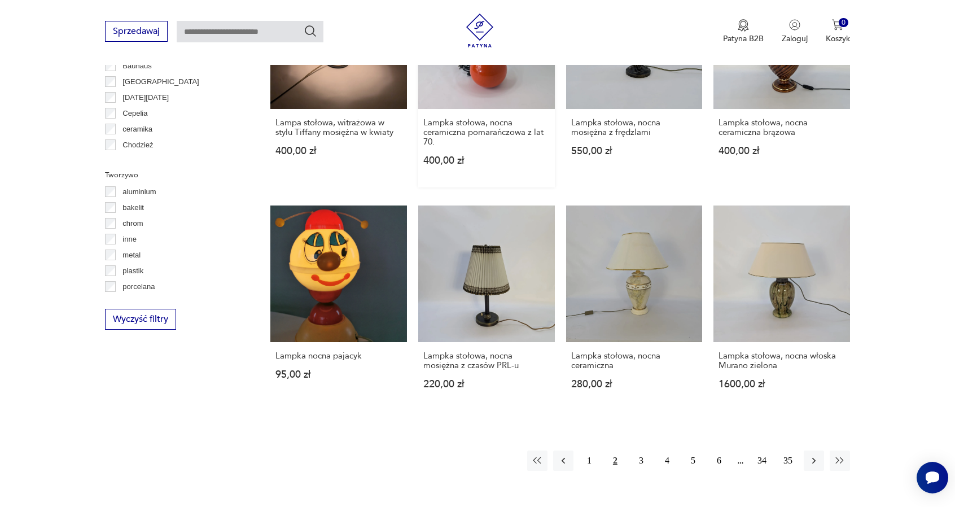
scroll to position [1000, 0]
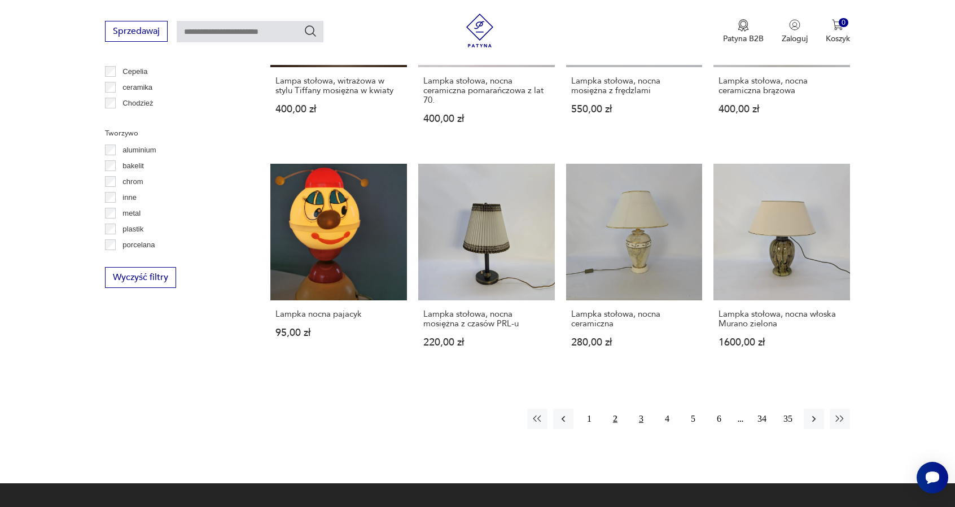
click at [638, 422] on button "3" at bounding box center [641, 419] width 20 height 20
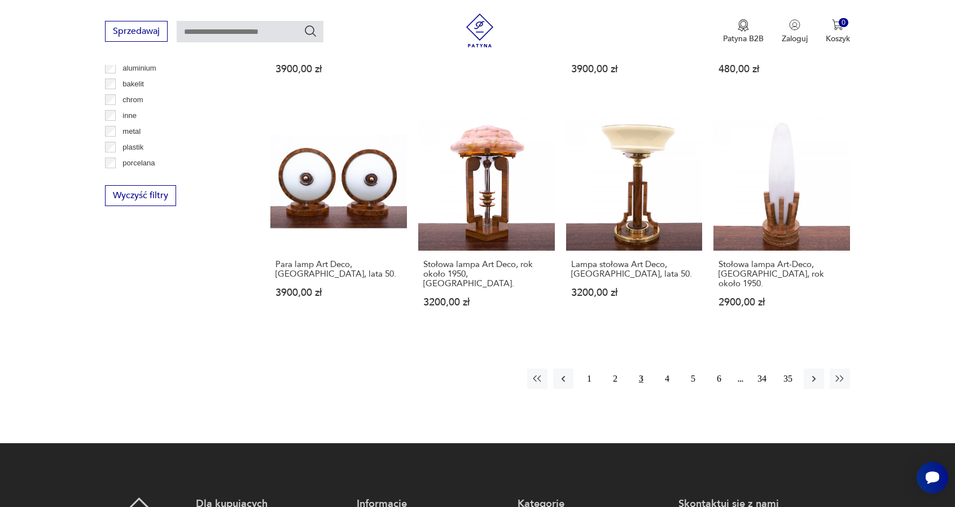
scroll to position [1169, 0]
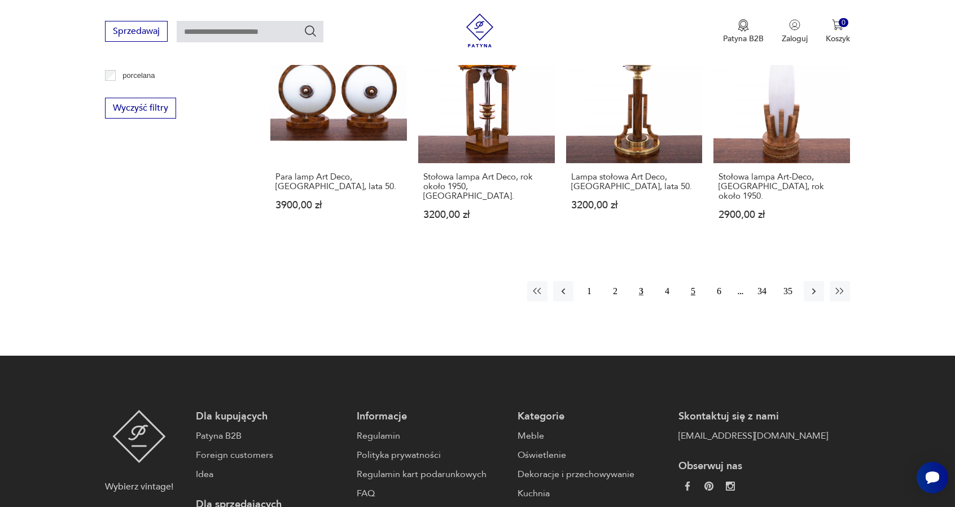
click at [691, 281] on button "5" at bounding box center [693, 291] width 20 height 20
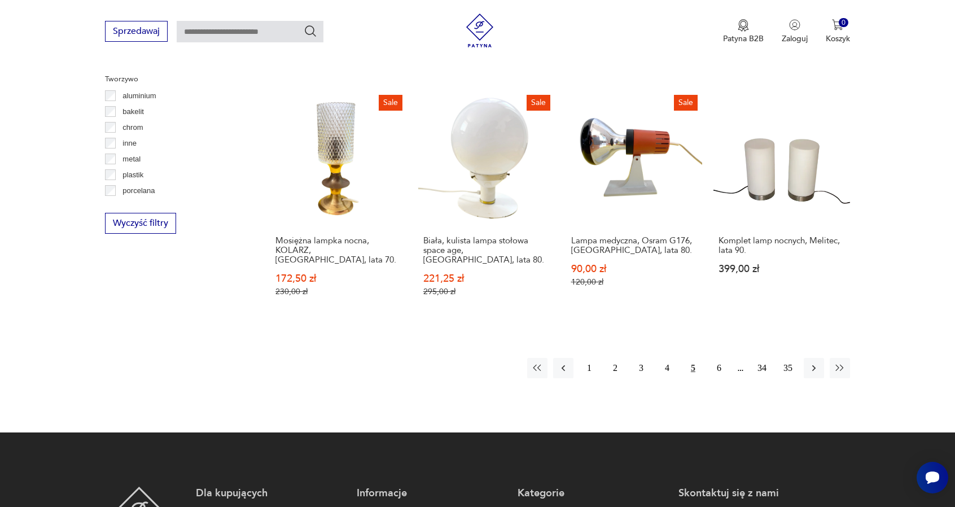
scroll to position [1056, 0]
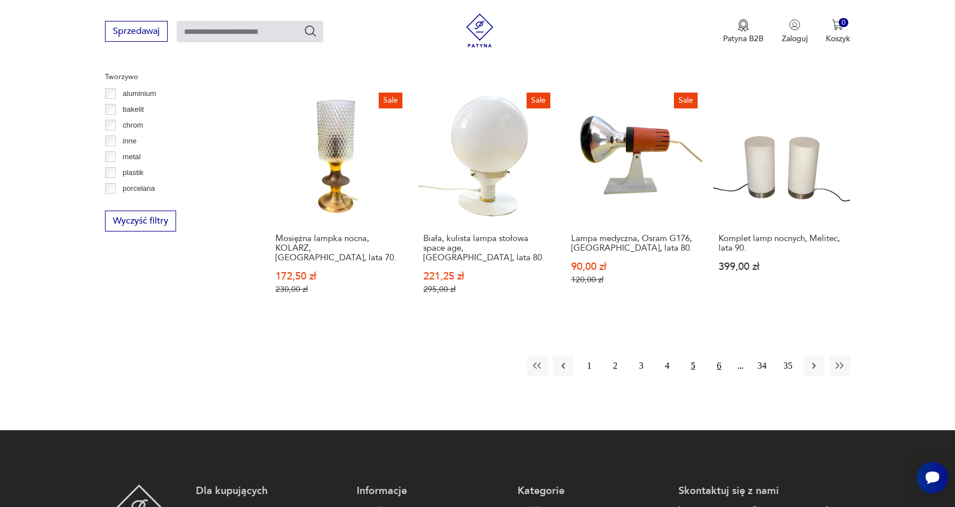
click at [719, 360] on button "6" at bounding box center [719, 366] width 20 height 20
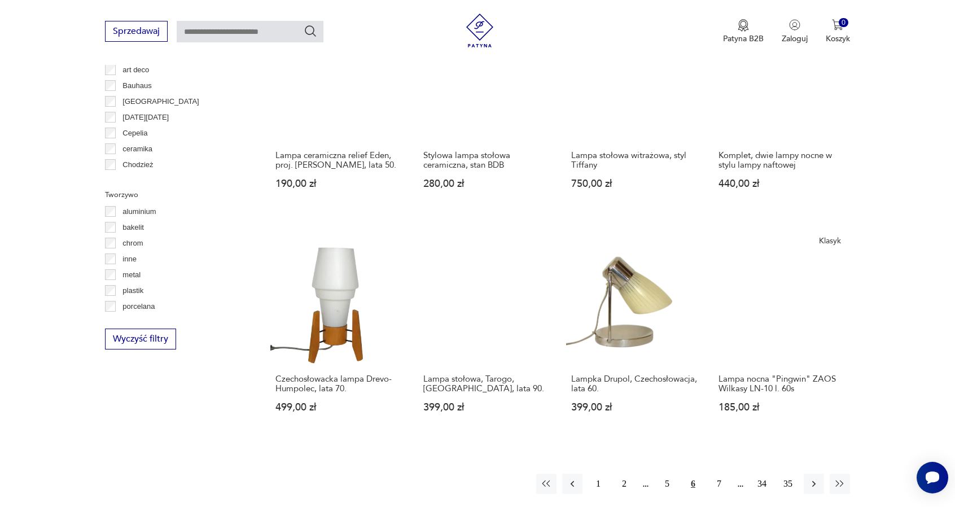
scroll to position [943, 0]
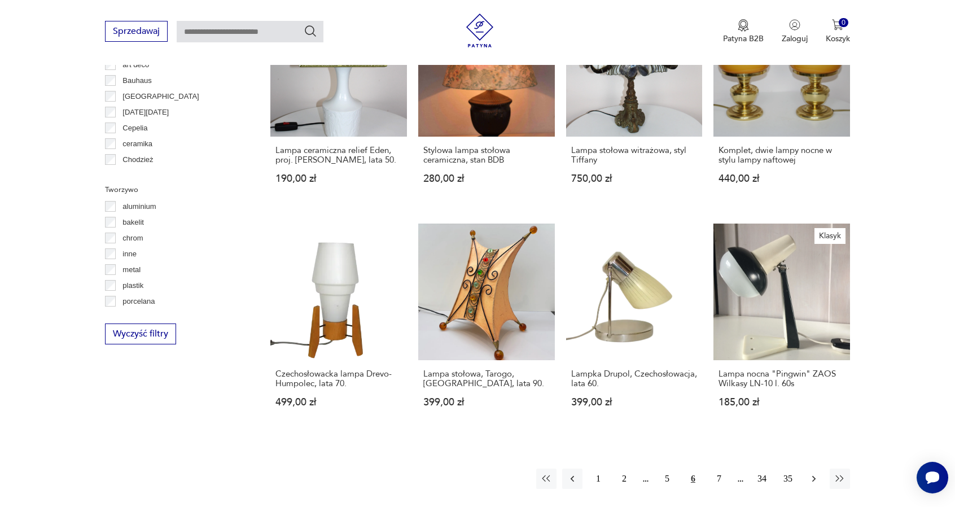
click at [816, 473] on icon "button" at bounding box center [813, 478] width 11 height 11
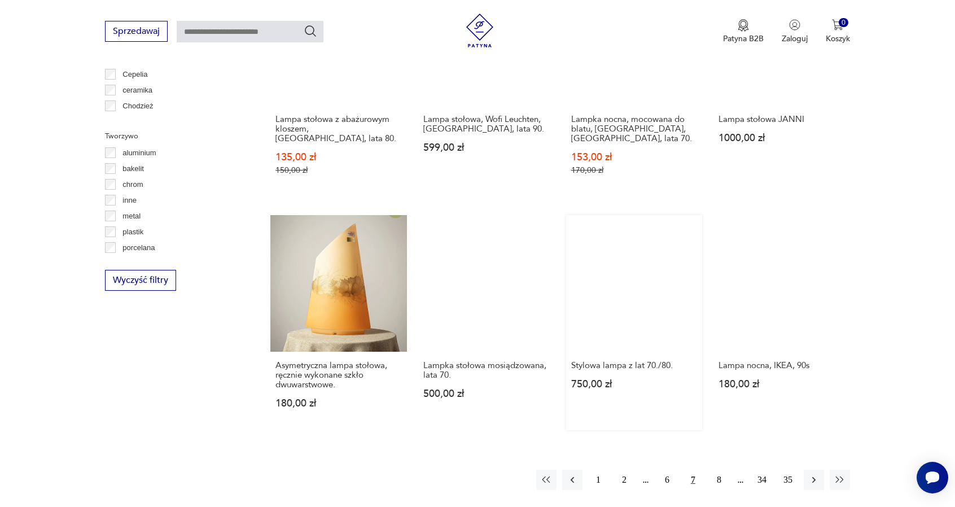
scroll to position [1000, 0]
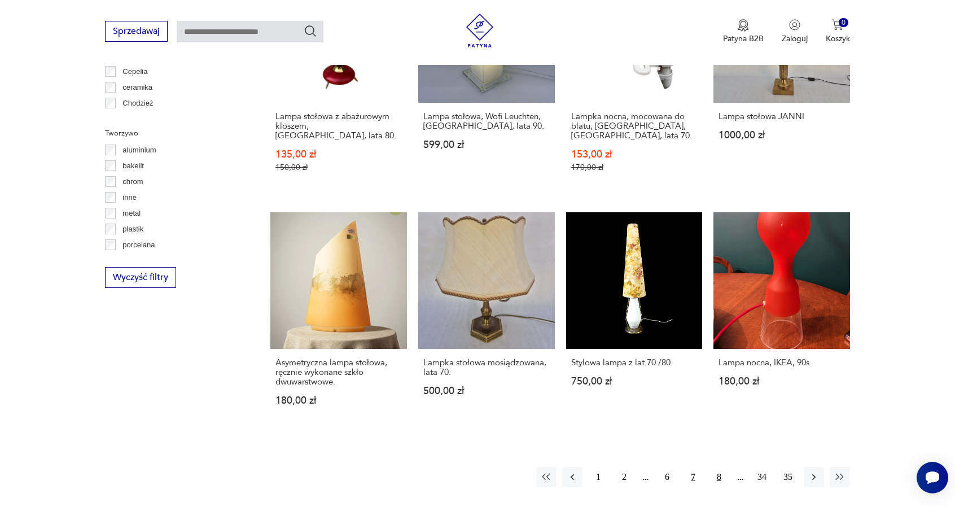
click at [724, 467] on button "8" at bounding box center [719, 477] width 20 height 20
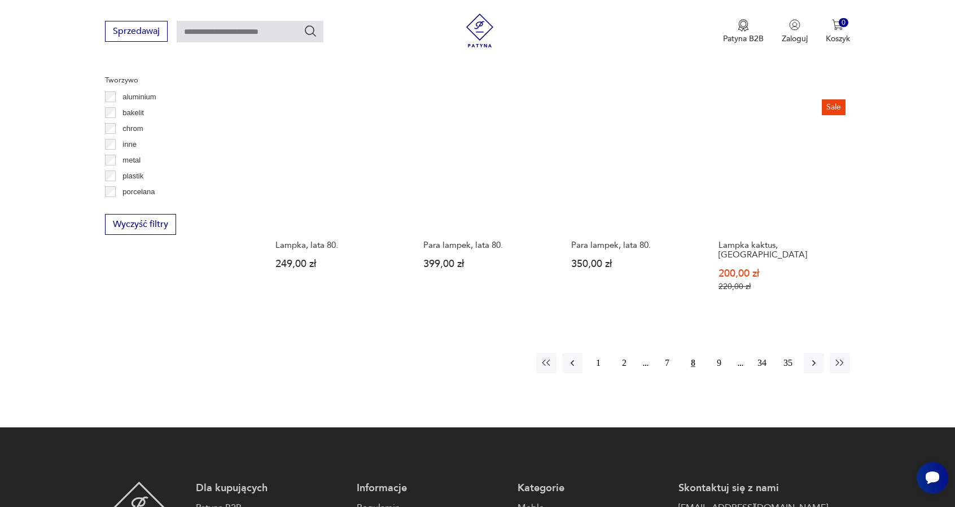
scroll to position [1056, 0]
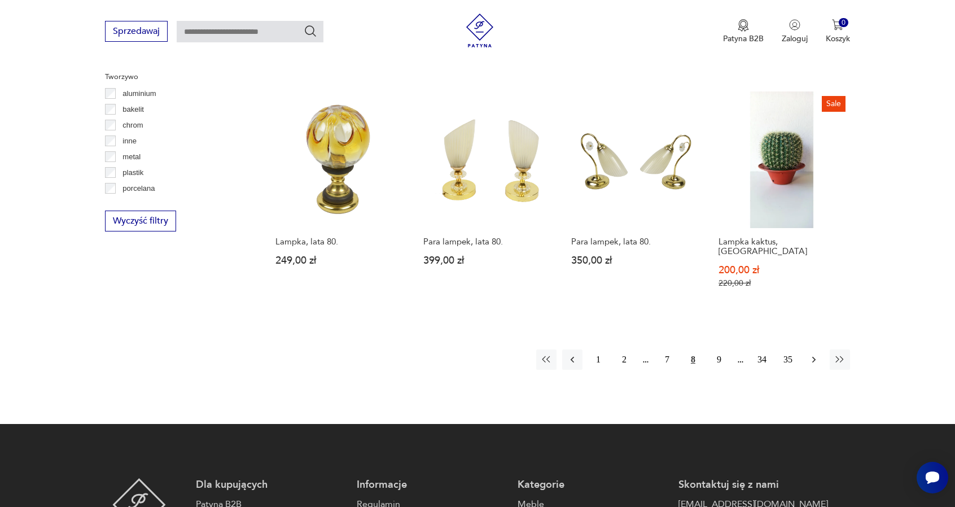
click at [808, 354] on icon "button" at bounding box center [813, 359] width 11 height 11
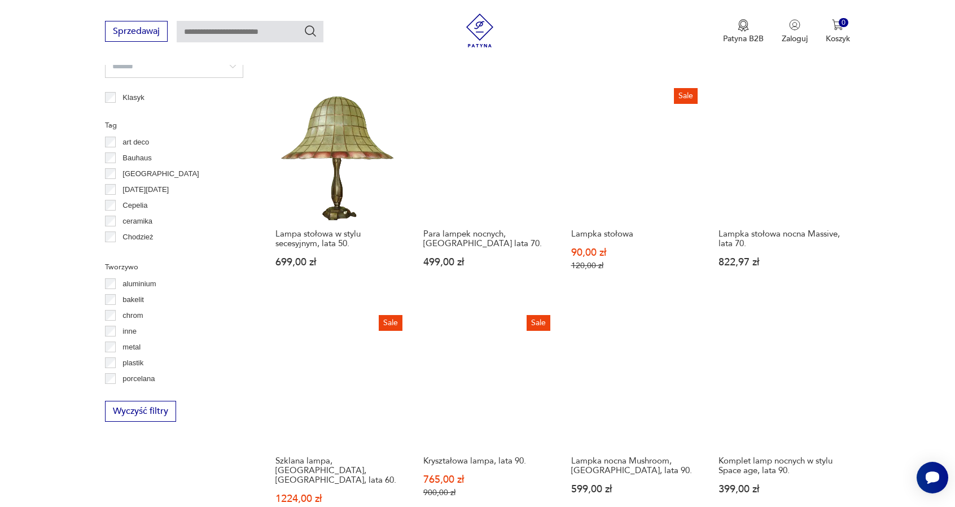
scroll to position [943, 0]
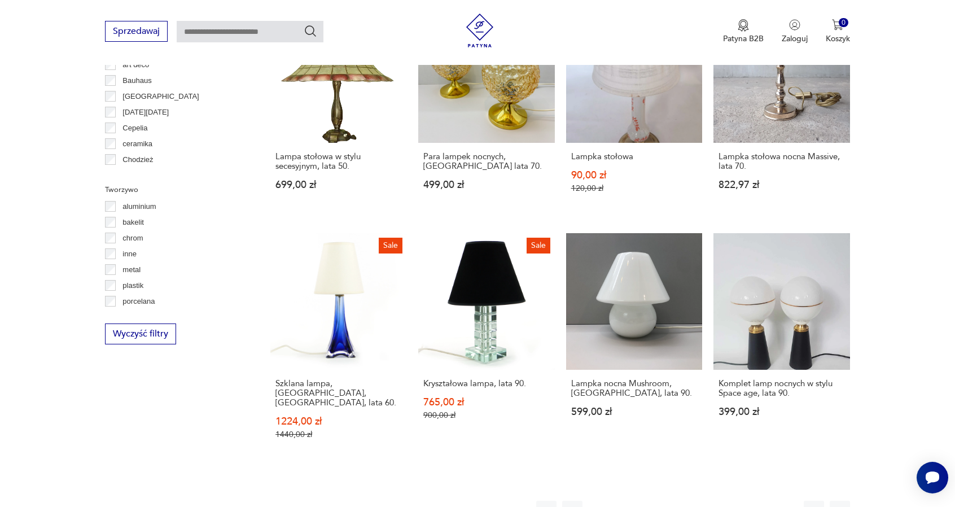
click at [721, 501] on button "10" at bounding box center [719, 511] width 20 height 20
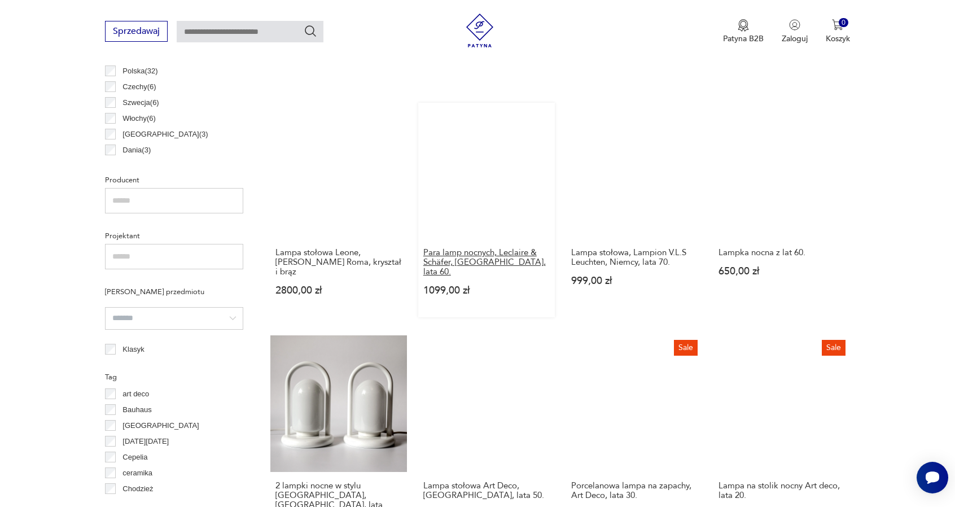
scroll to position [661, 0]
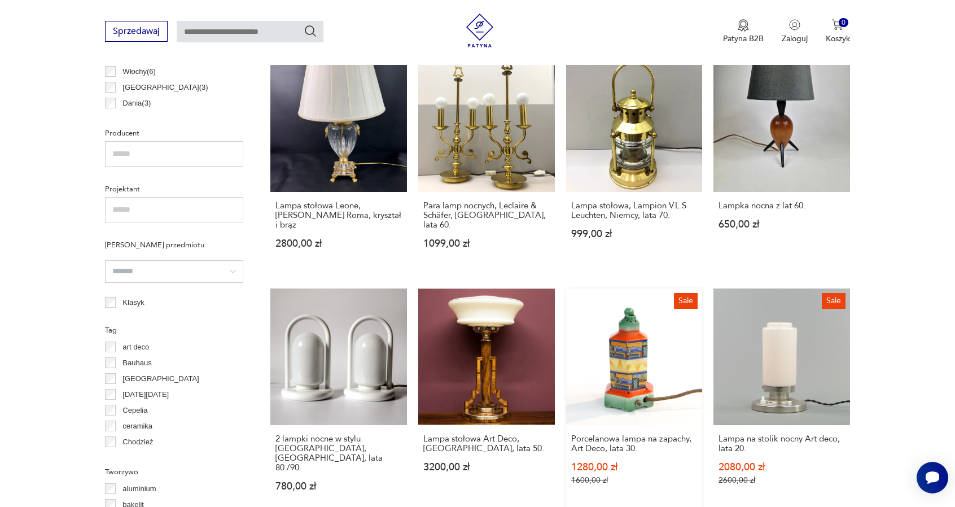
click at [647, 359] on link "Sale Porcelanowa lampa na zapachy, Art Deco, lata 30. 1280,00 zł 1600,00 zł" at bounding box center [634, 400] width 137 height 225
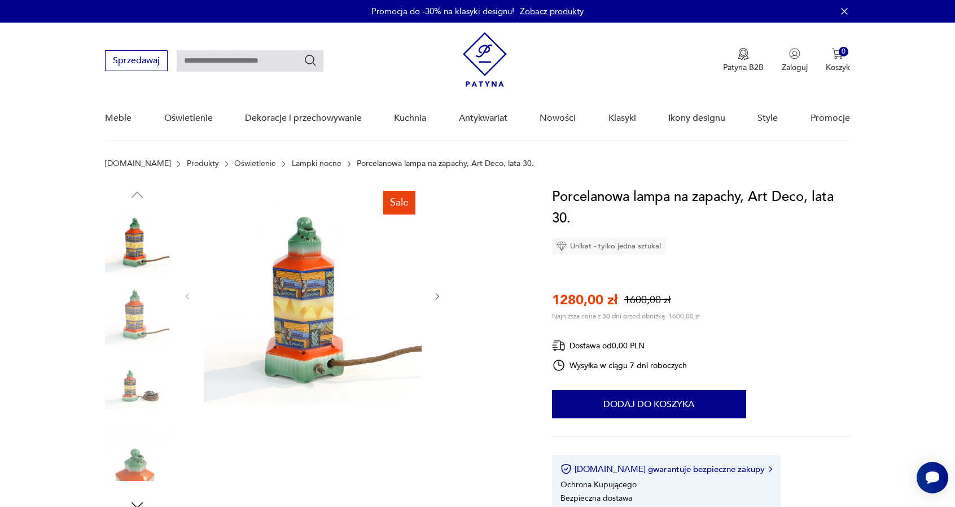
click at [438, 301] on icon "button" at bounding box center [438, 297] width 10 height 10
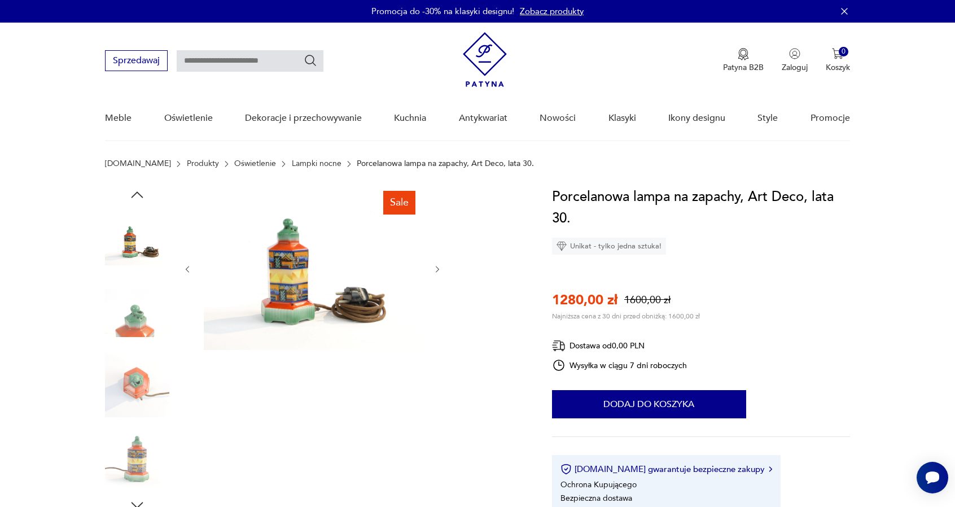
click at [438, 301] on div at bounding box center [313, 269] width 260 height 166
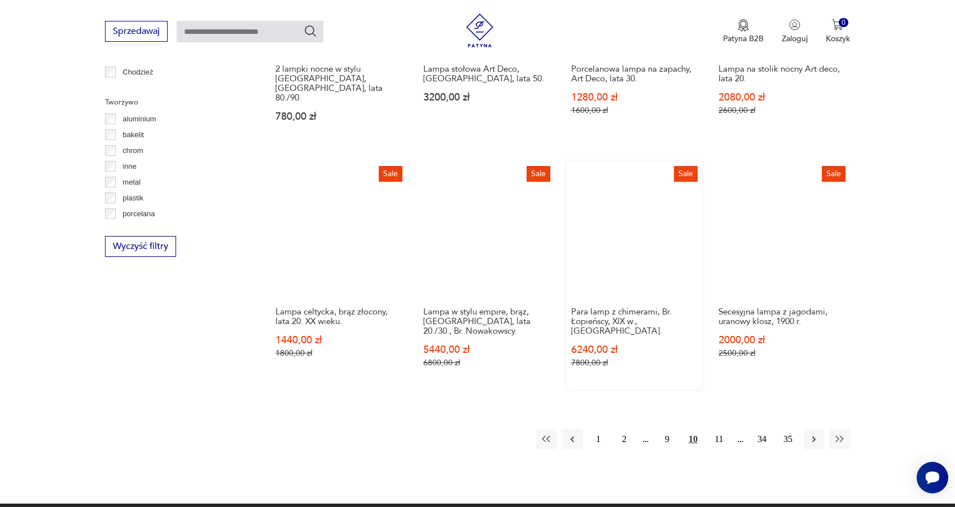
scroll to position [1112, 0]
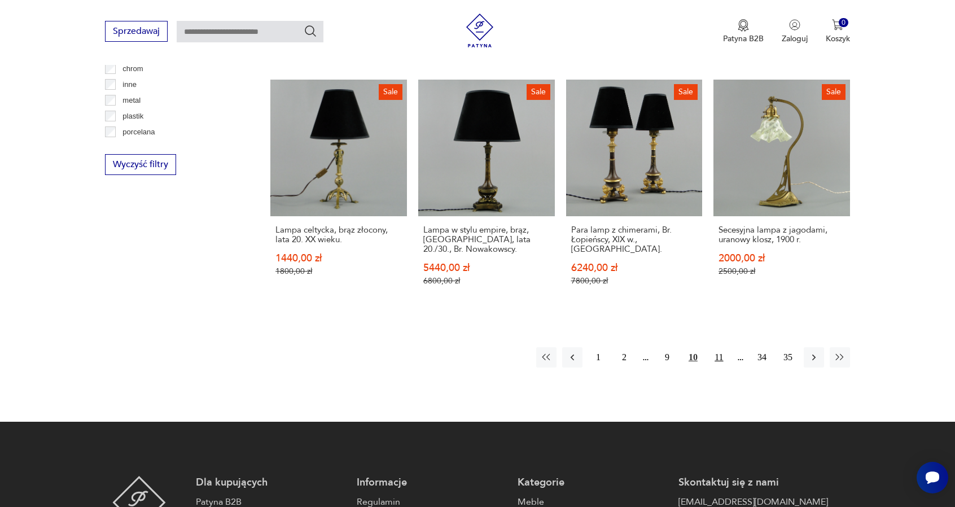
click at [720, 347] on button "11" at bounding box center [719, 357] width 20 height 20
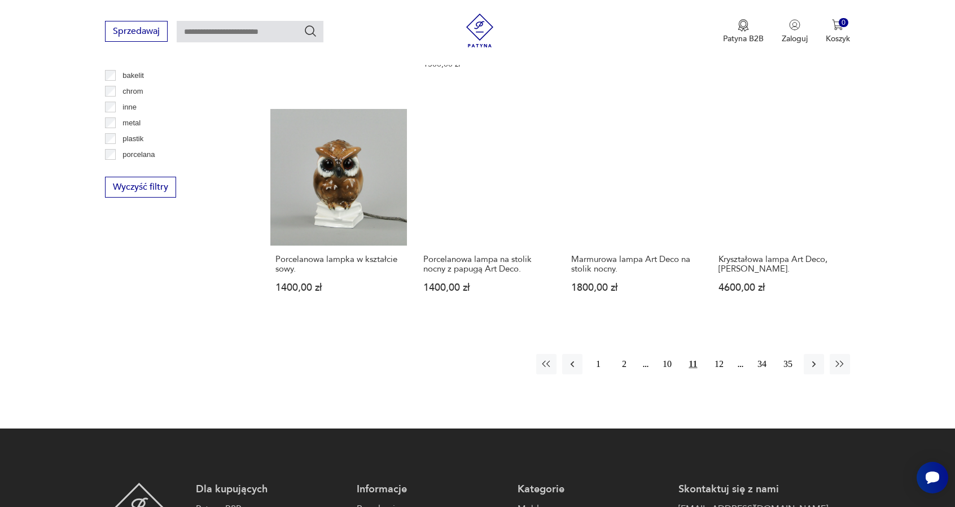
scroll to position [1112, 0]
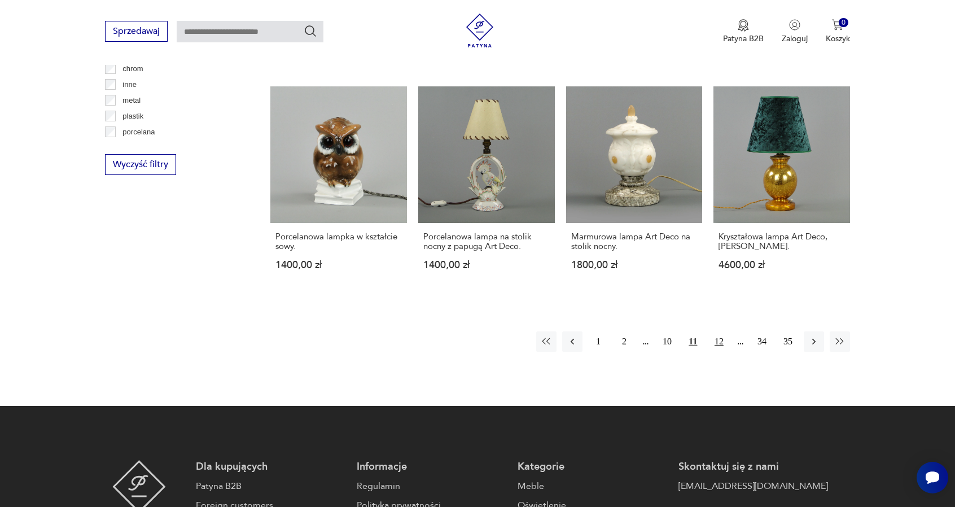
click at [716, 331] on button "12" at bounding box center [719, 341] width 20 height 20
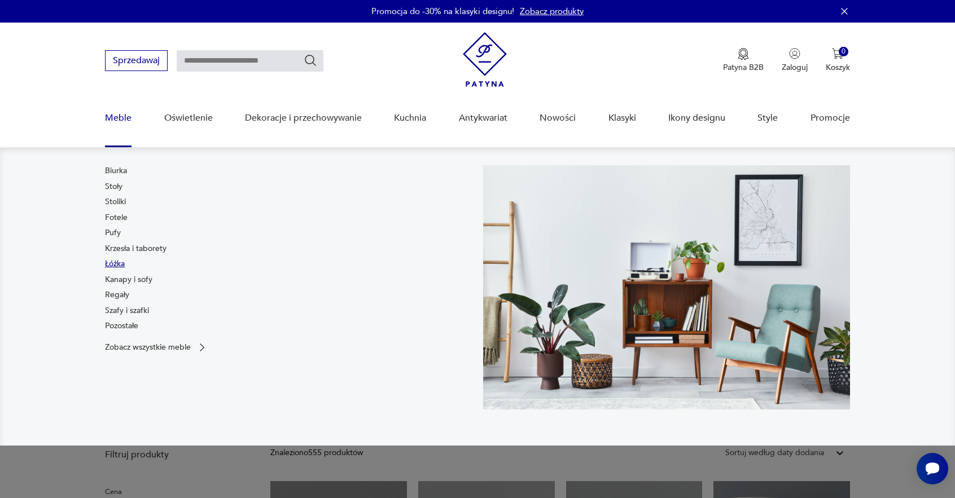
click at [119, 260] on link "Łóżka" at bounding box center [115, 264] width 20 height 11
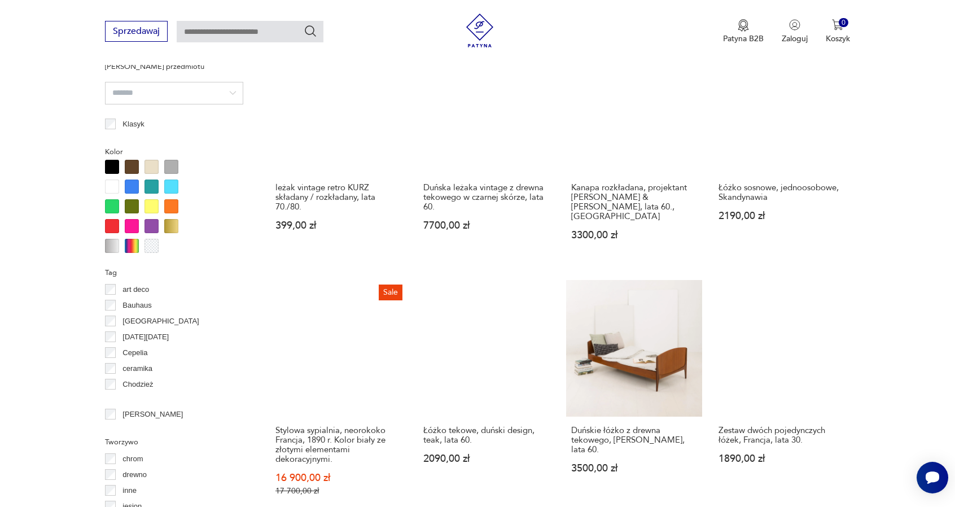
scroll to position [1000, 0]
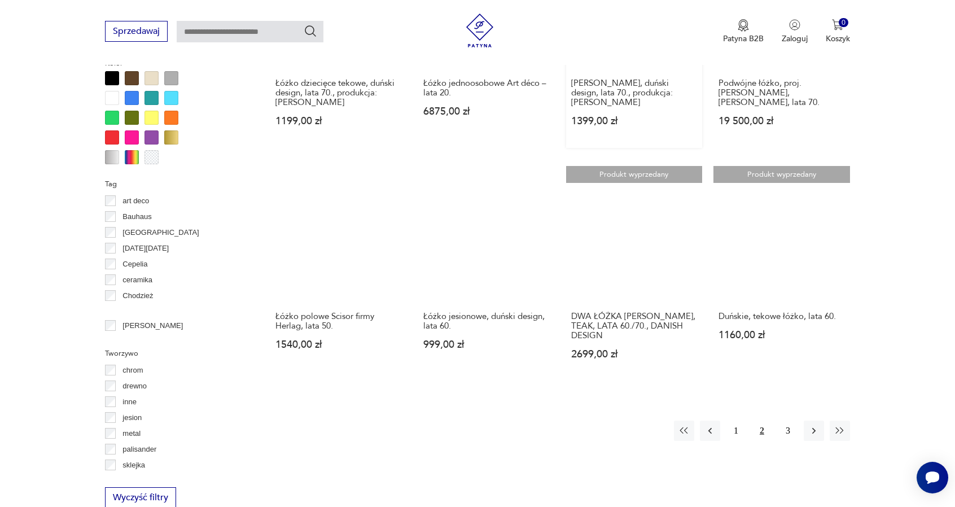
scroll to position [1056, 0]
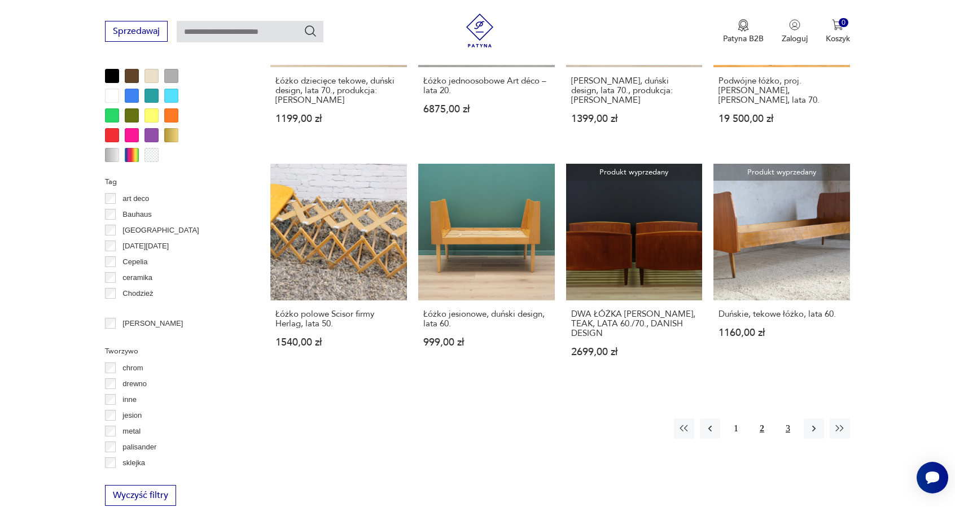
click at [787, 418] on button "3" at bounding box center [788, 428] width 20 height 20
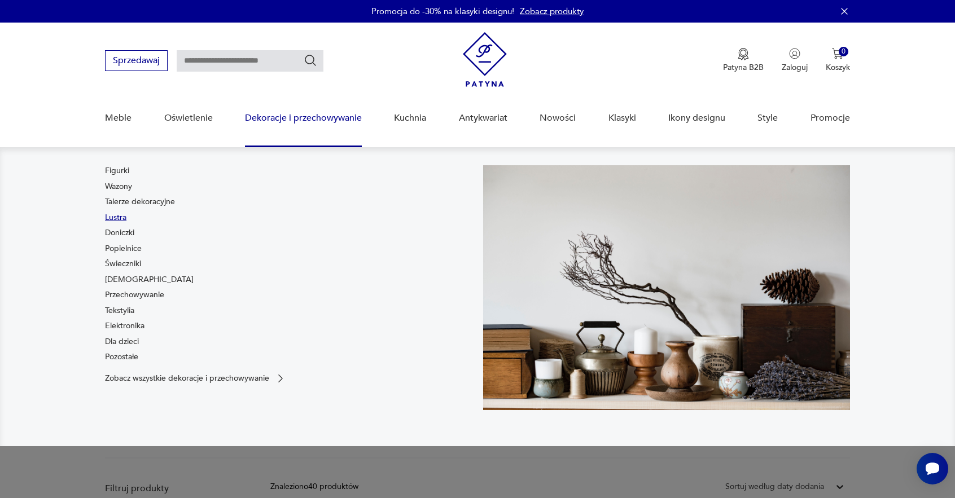
click at [124, 215] on link "Lustra" at bounding box center [115, 217] width 21 height 11
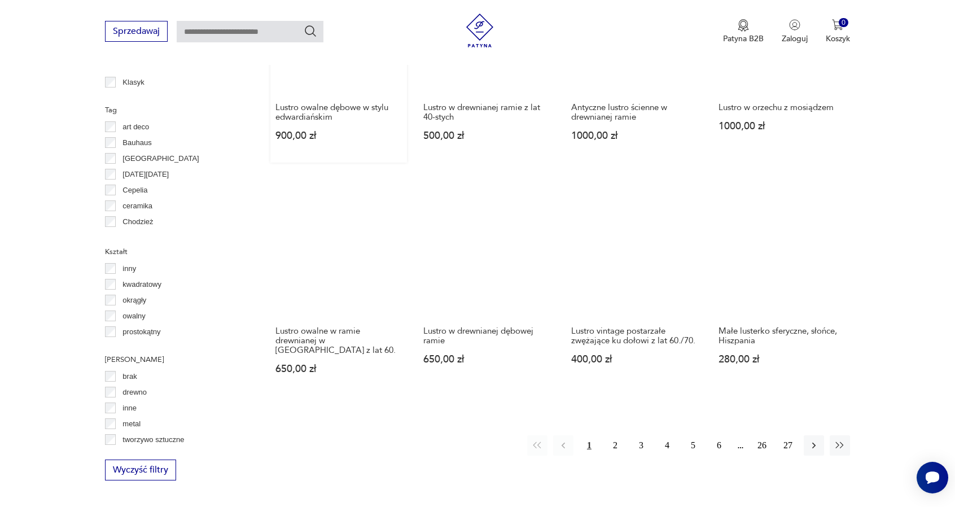
scroll to position [1056, 0]
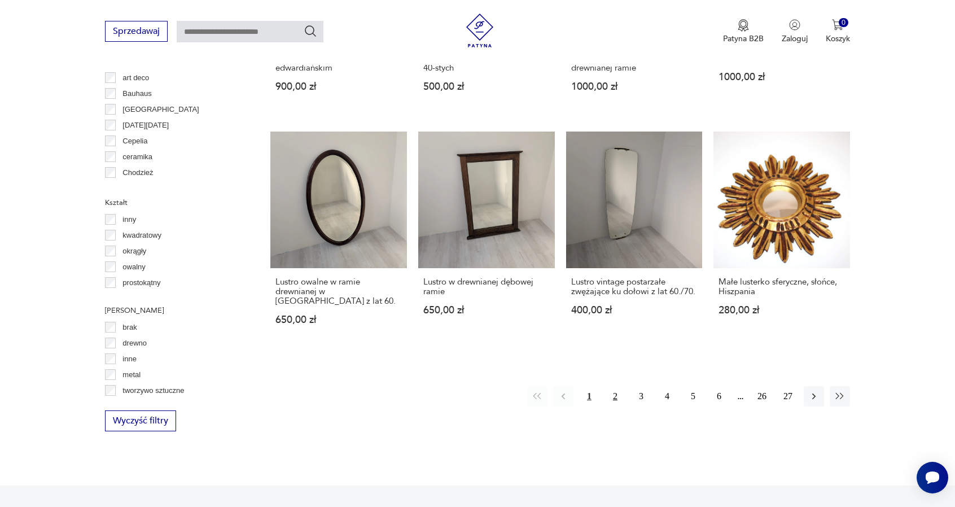
click at [617, 386] on button "2" at bounding box center [615, 396] width 20 height 20
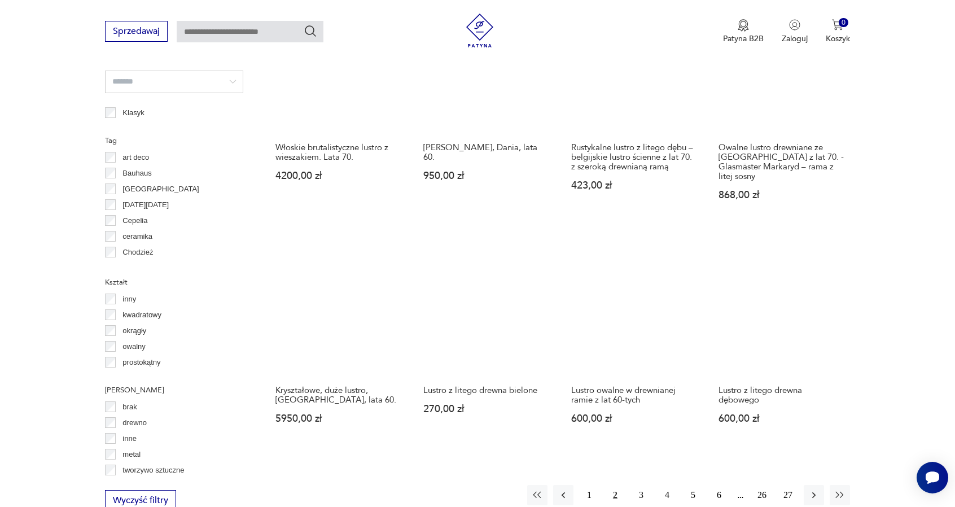
scroll to position [1202, 0]
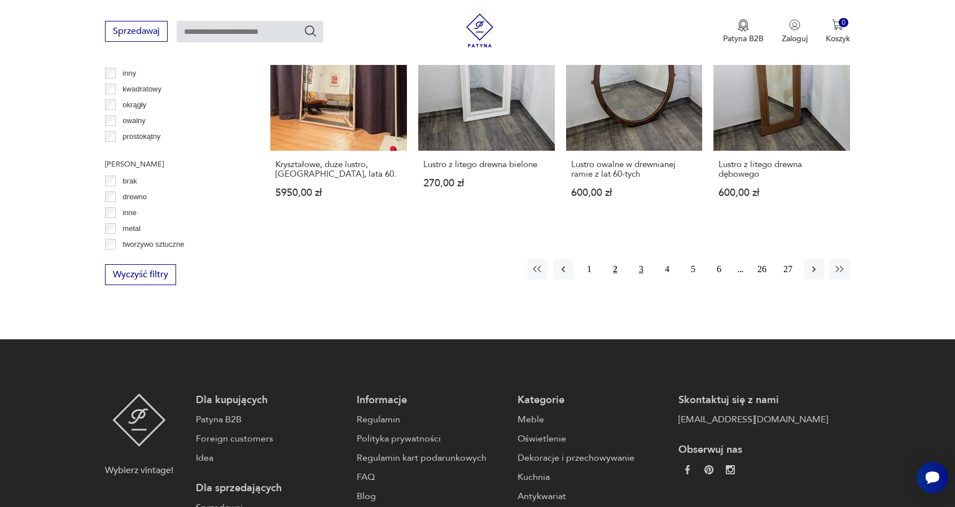
click at [637, 259] on button "3" at bounding box center [641, 269] width 20 height 20
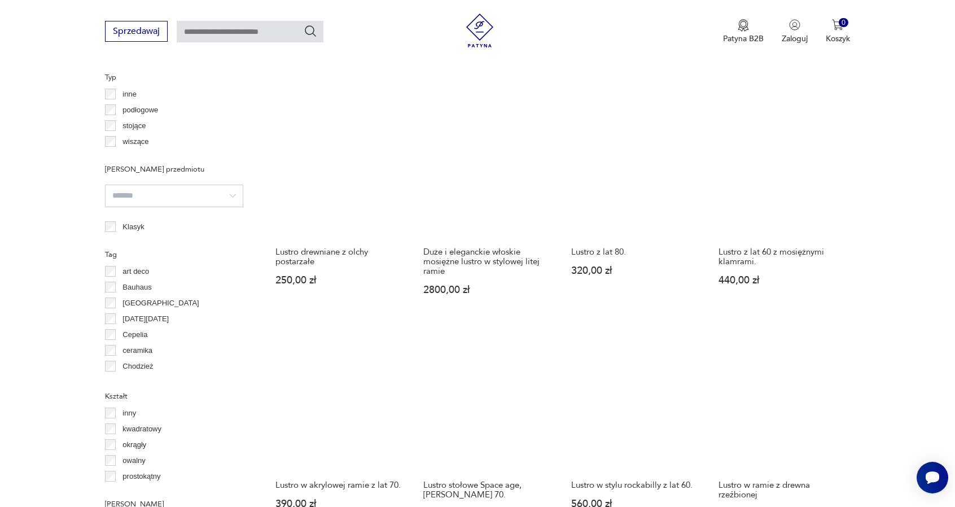
scroll to position [920, 0]
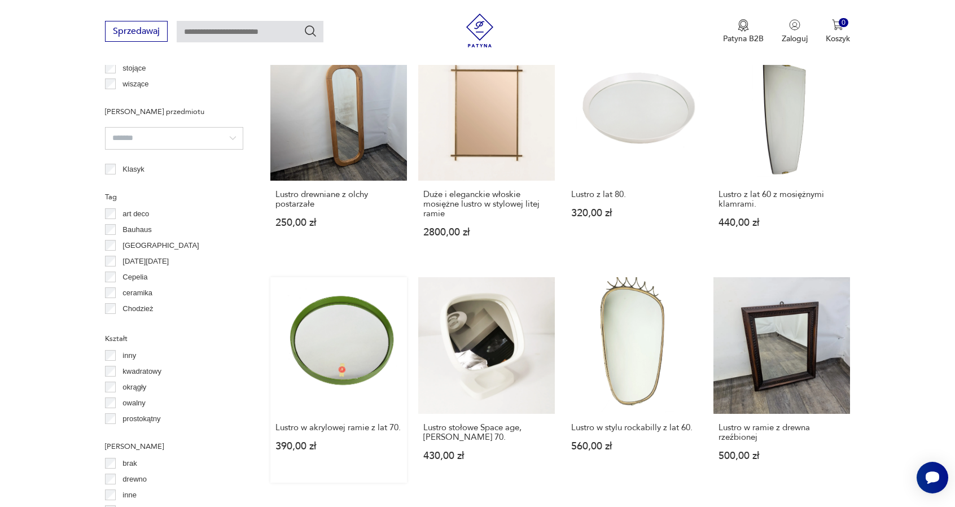
click at [371, 373] on link "Lustro w akrylowej ramie z lat 70. 390,00 zł" at bounding box center [338, 379] width 137 height 205
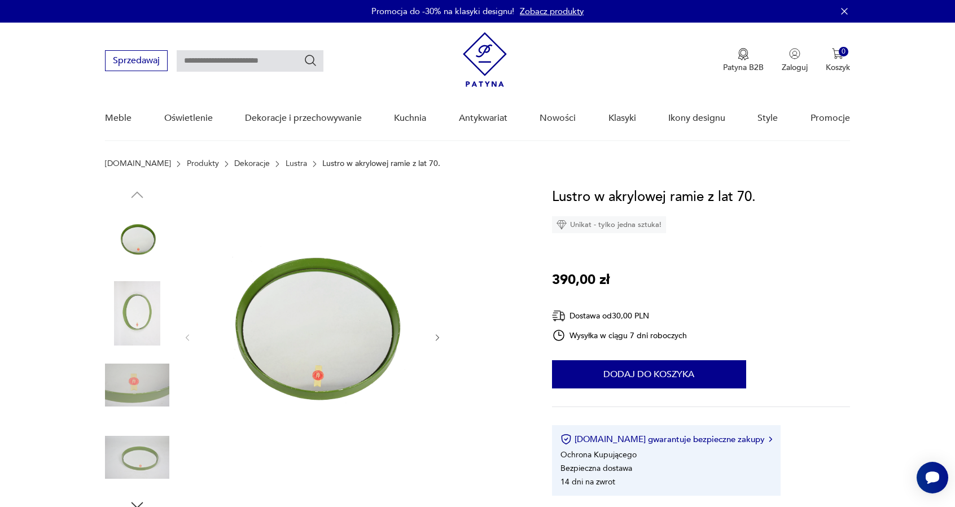
click at [440, 337] on icon "button" at bounding box center [438, 338] width 10 height 10
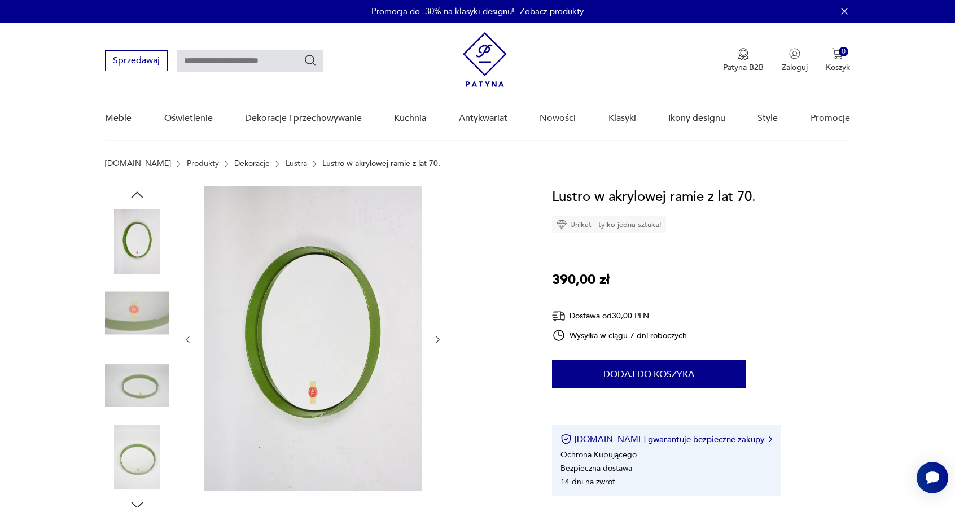
click at [440, 337] on icon "button" at bounding box center [438, 340] width 10 height 10
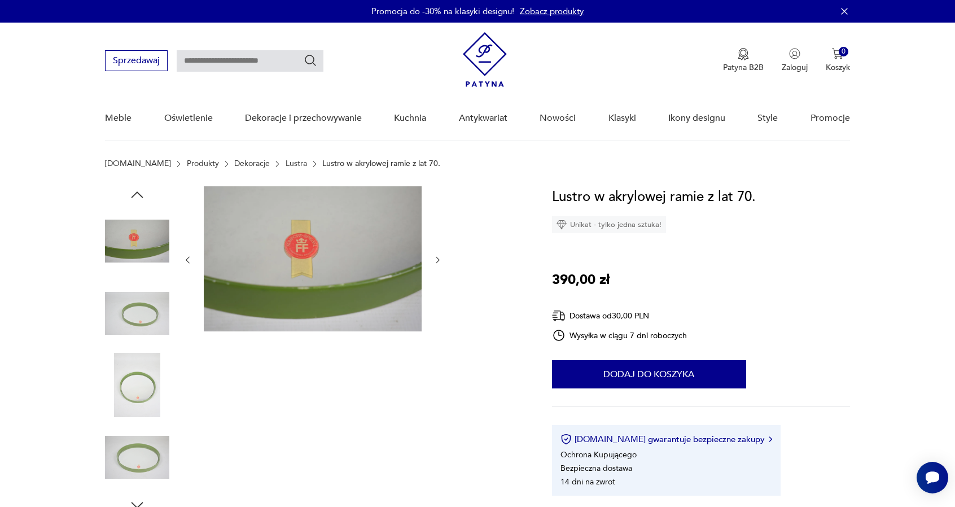
click at [440, 337] on div at bounding box center [313, 349] width 260 height 327
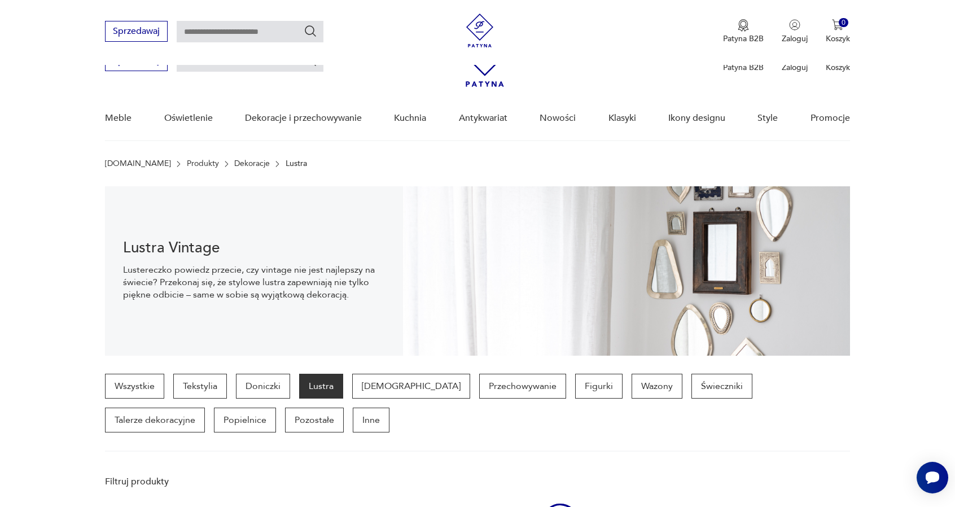
scroll to position [1024, 0]
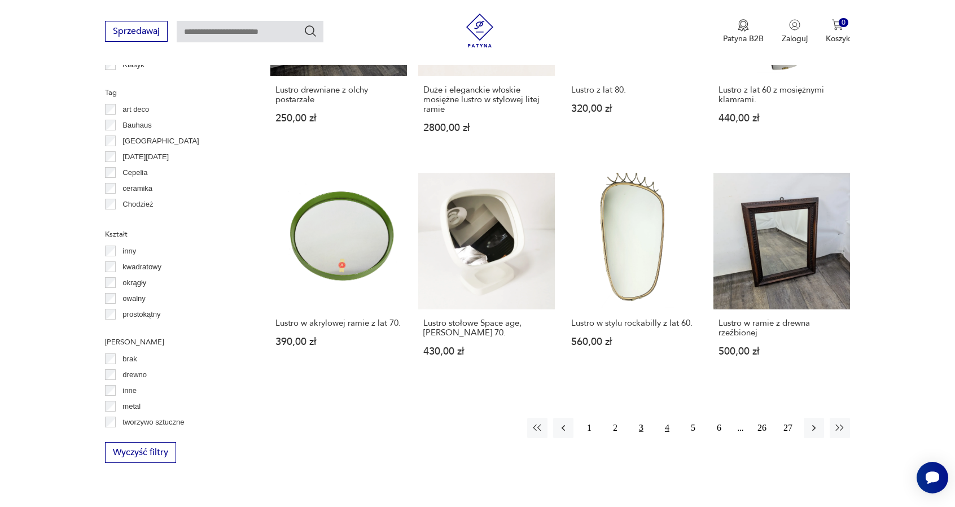
click at [663, 419] on button "4" at bounding box center [667, 428] width 20 height 20
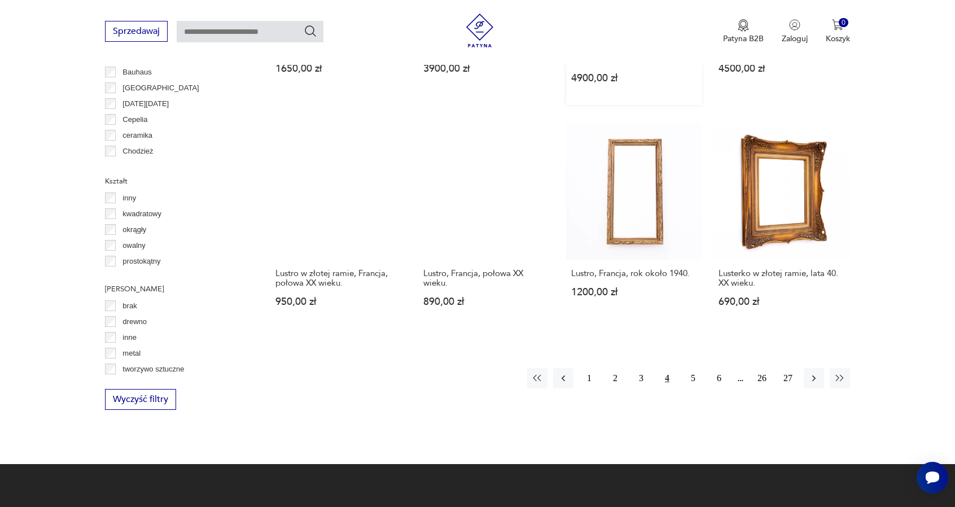
scroll to position [1146, 0]
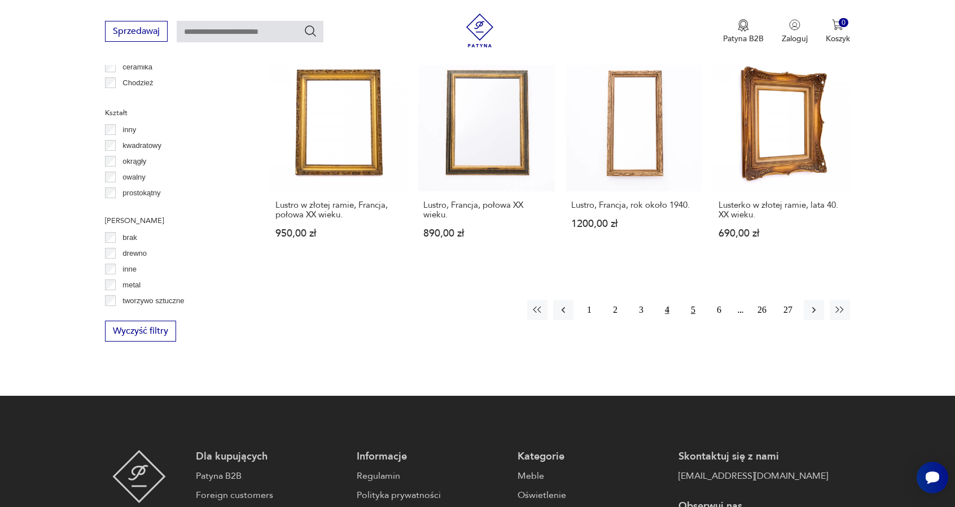
click at [688, 311] on button "5" at bounding box center [693, 310] width 20 height 20
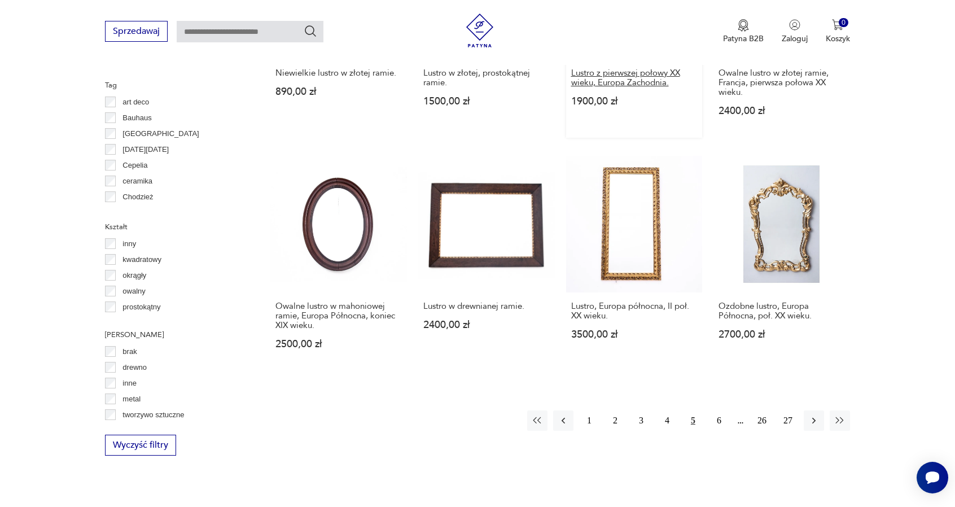
scroll to position [1033, 0]
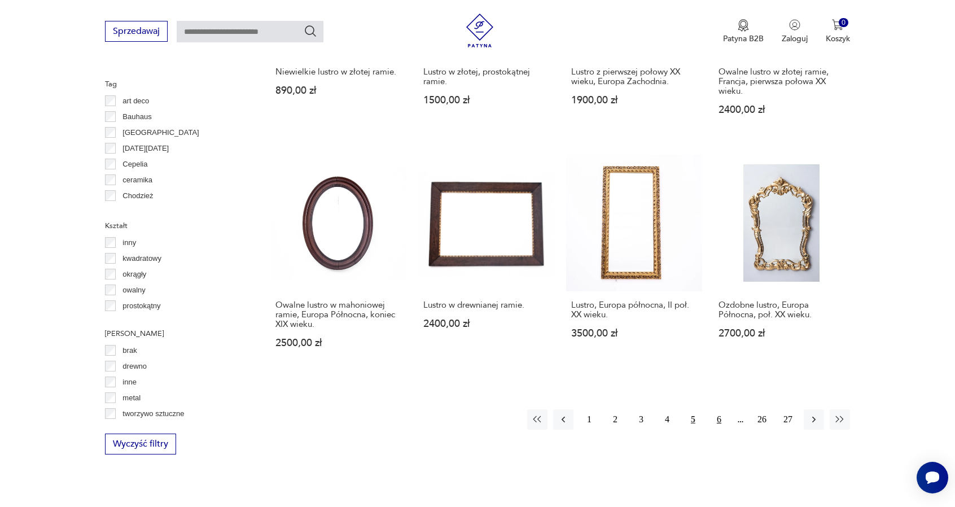
click at [720, 420] on button "6" at bounding box center [719, 419] width 20 height 20
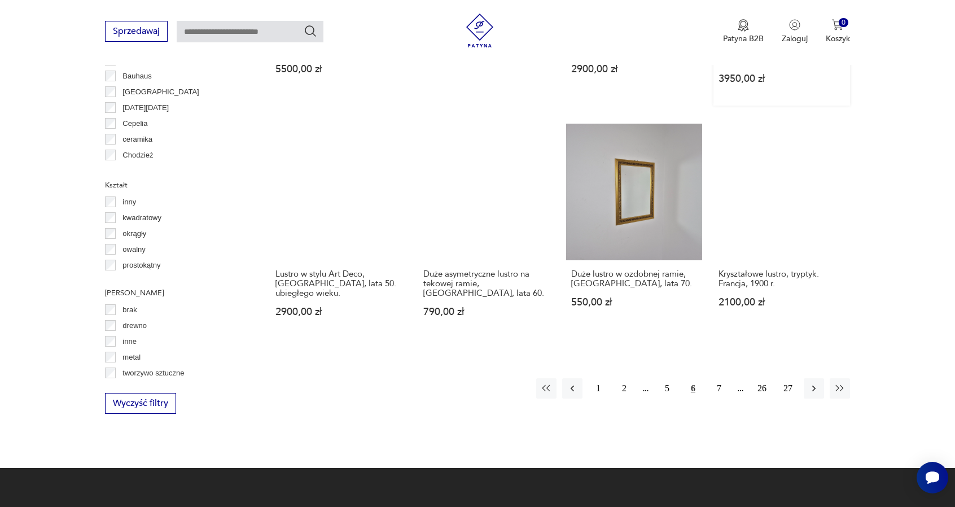
scroll to position [1089, 0]
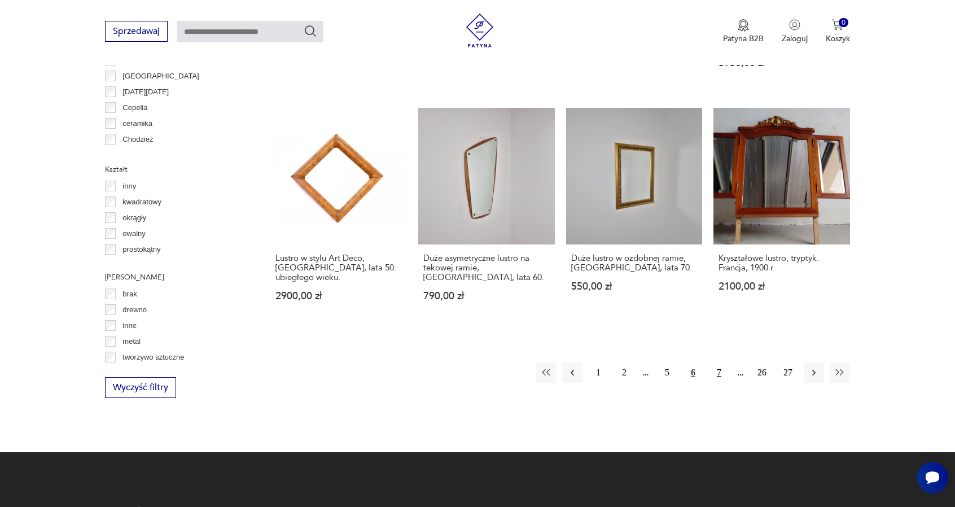
click at [714, 362] on button "7" at bounding box center [719, 372] width 20 height 20
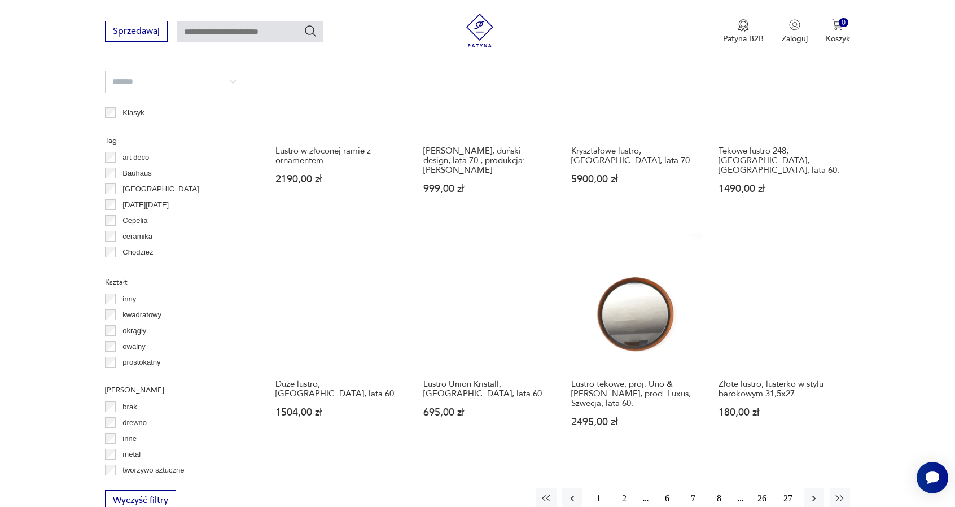
scroll to position [976, 0]
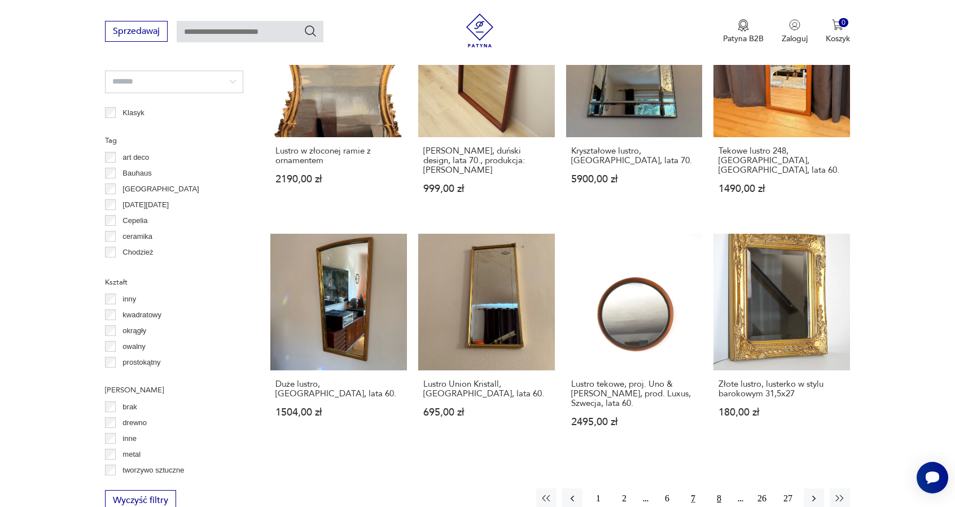
click at [720, 490] on button "8" at bounding box center [719, 498] width 20 height 20
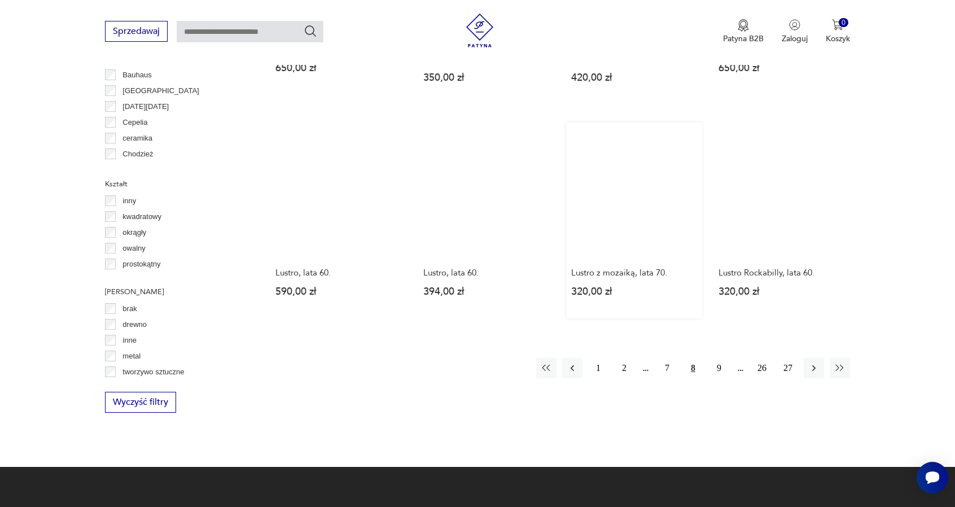
scroll to position [1089, 0]
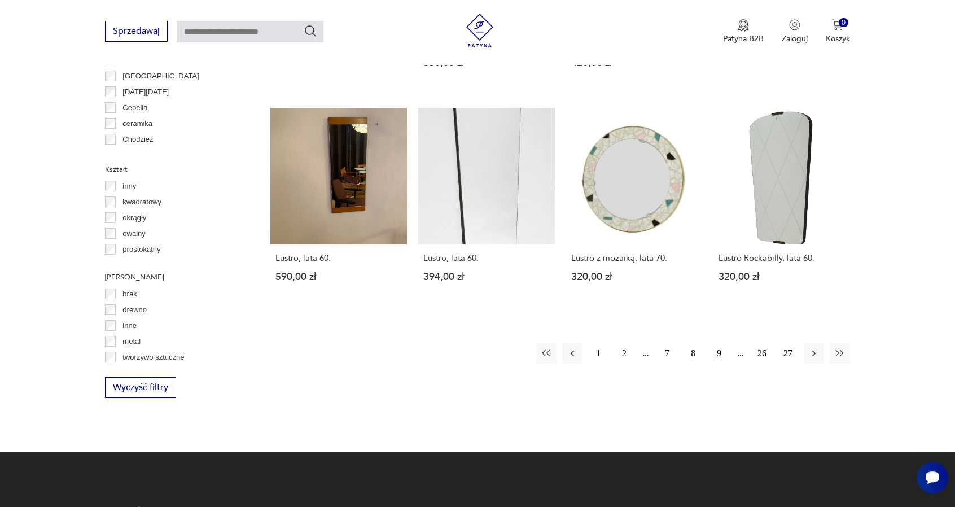
click at [716, 343] on button "9" at bounding box center [719, 353] width 20 height 20
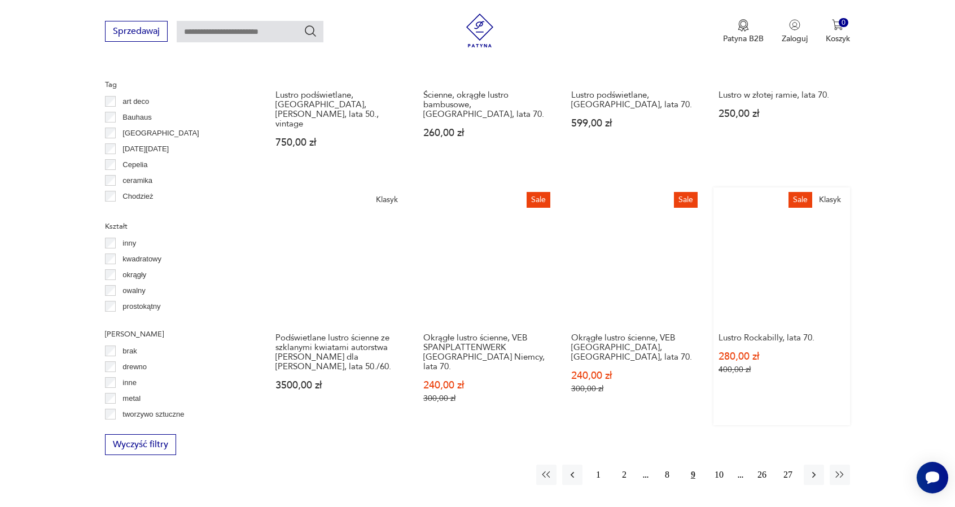
scroll to position [1033, 0]
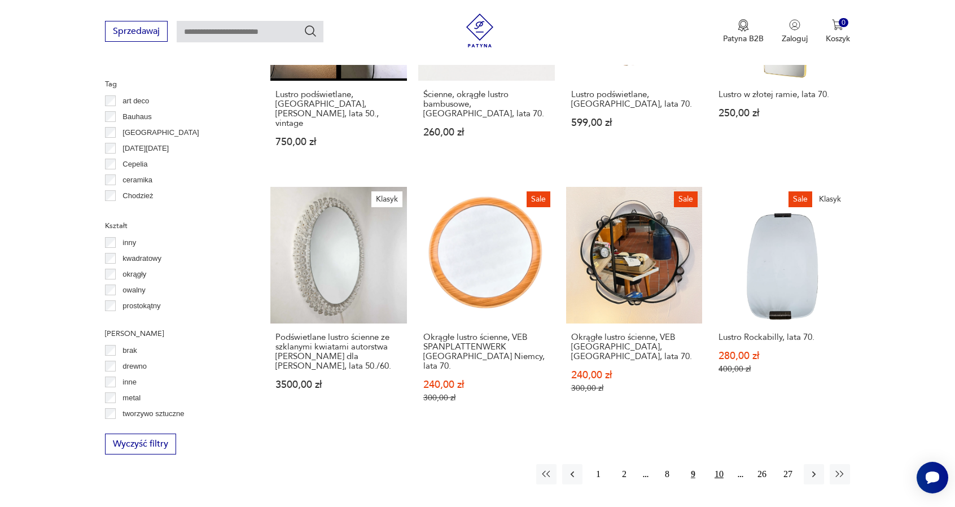
click at [726, 464] on button "10" at bounding box center [719, 474] width 20 height 20
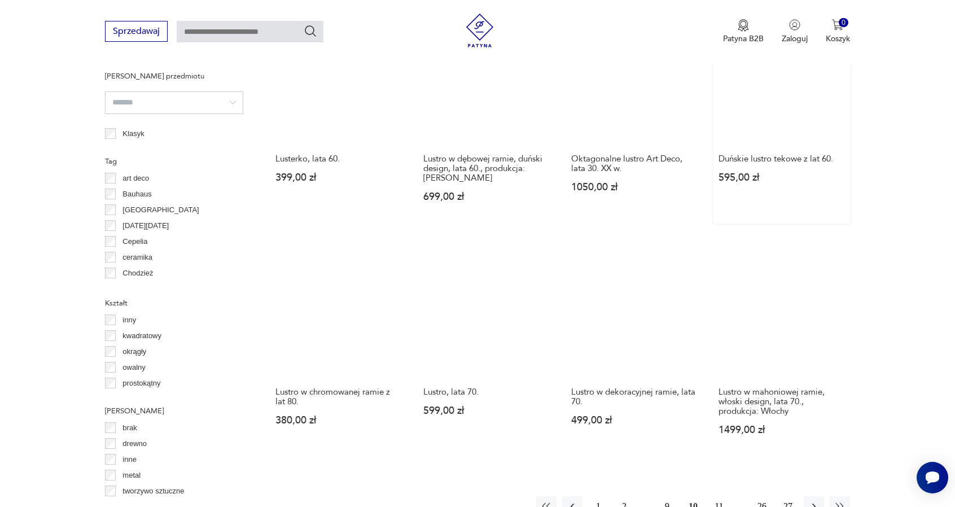
scroll to position [976, 0]
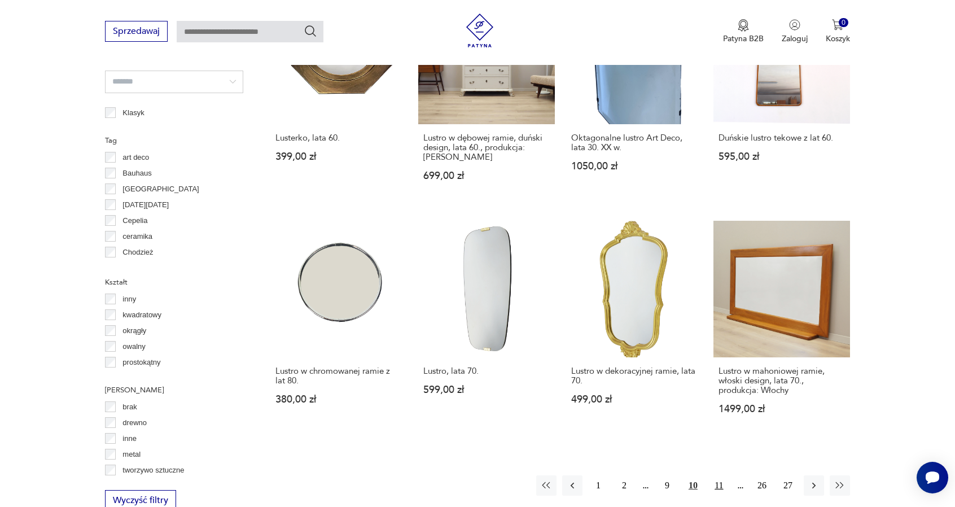
click at [724, 475] on button "11" at bounding box center [719, 485] width 20 height 20
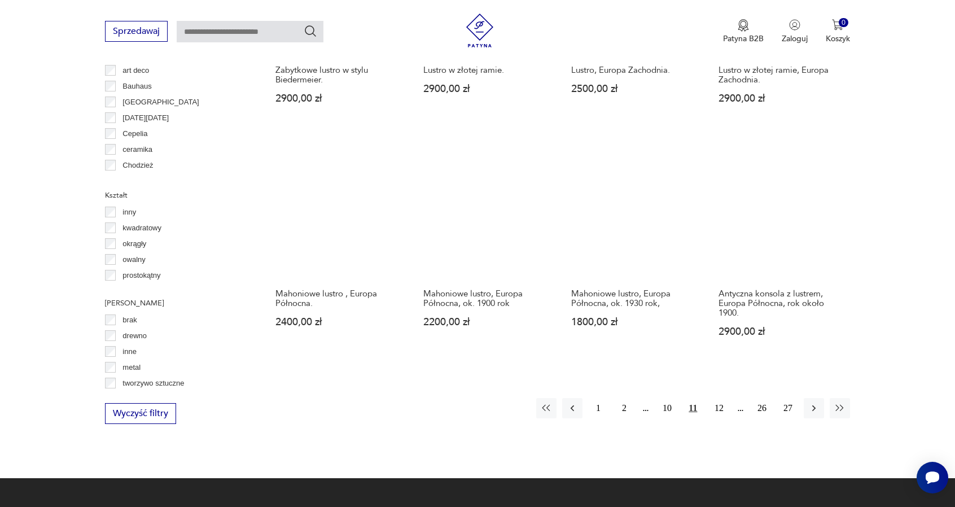
scroll to position [1089, 0]
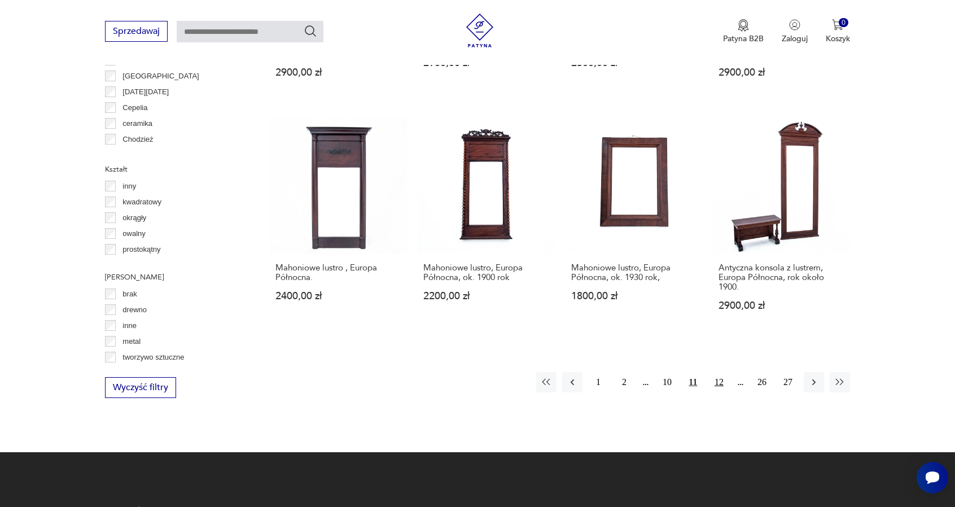
click at [711, 375] on button "12" at bounding box center [719, 382] width 20 height 20
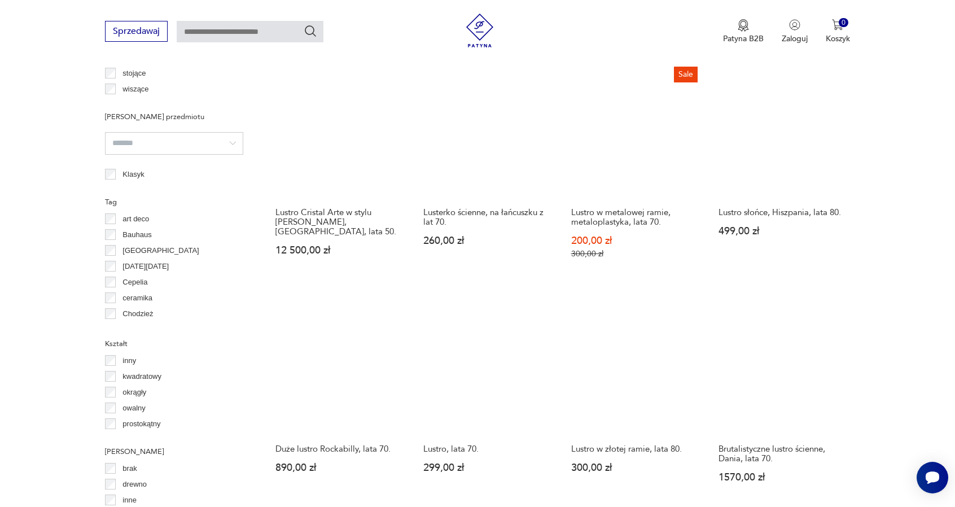
scroll to position [1033, 0]
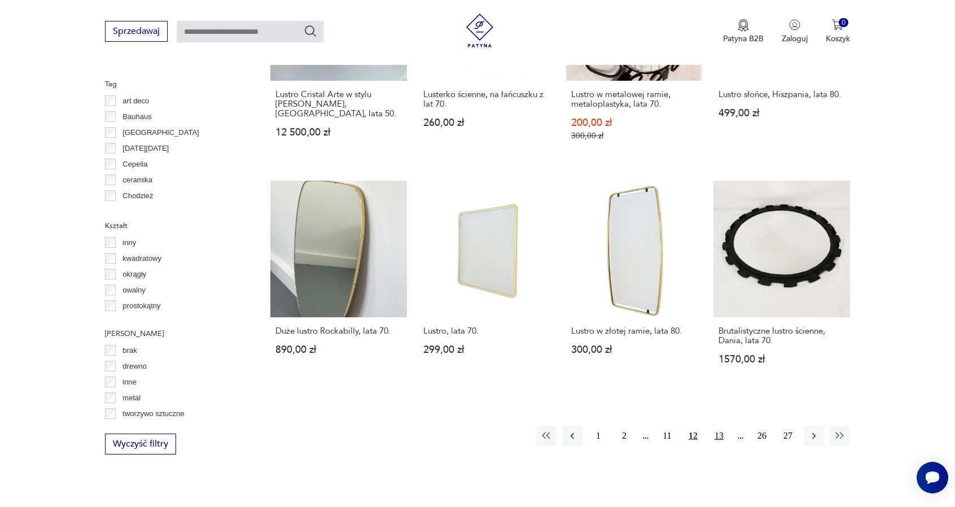
click at [722, 431] on button "13" at bounding box center [719, 436] width 20 height 20
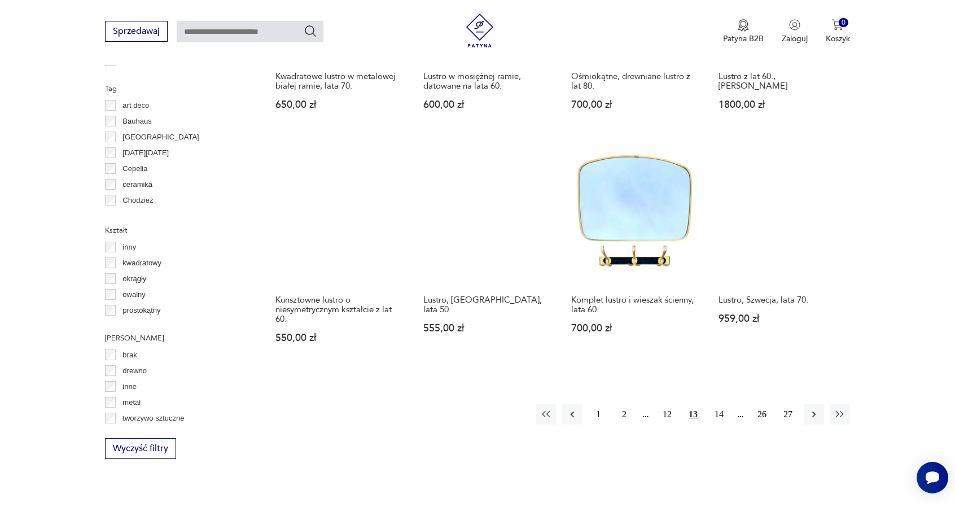
scroll to position [1089, 0]
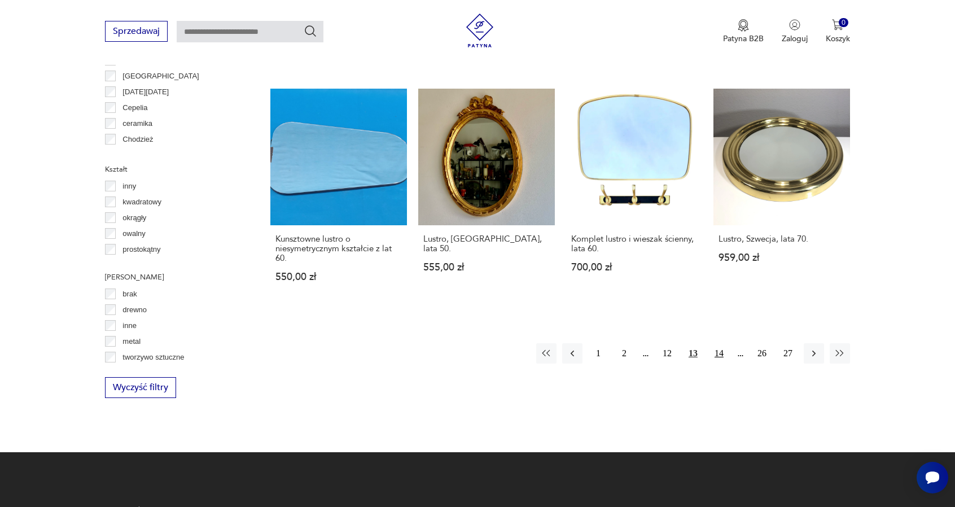
click at [724, 358] on button "14" at bounding box center [719, 353] width 20 height 20
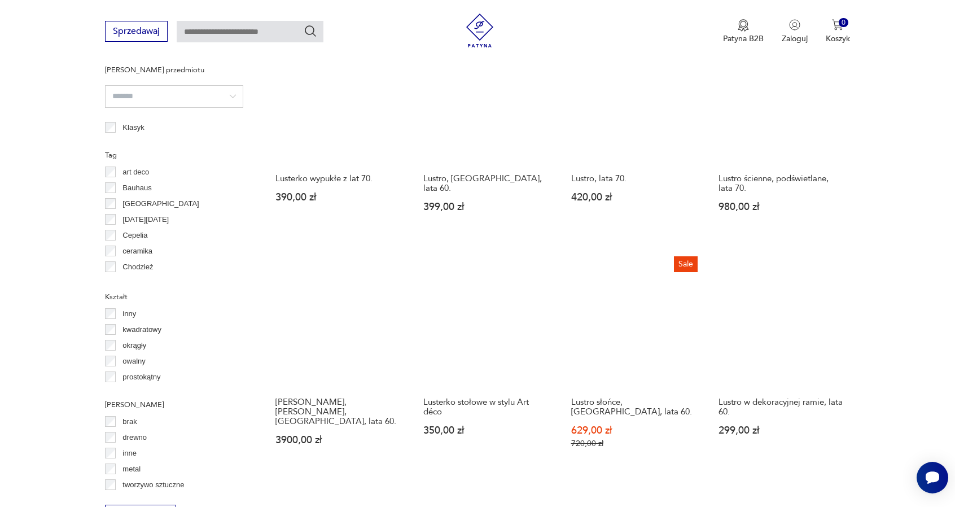
scroll to position [1033, 0]
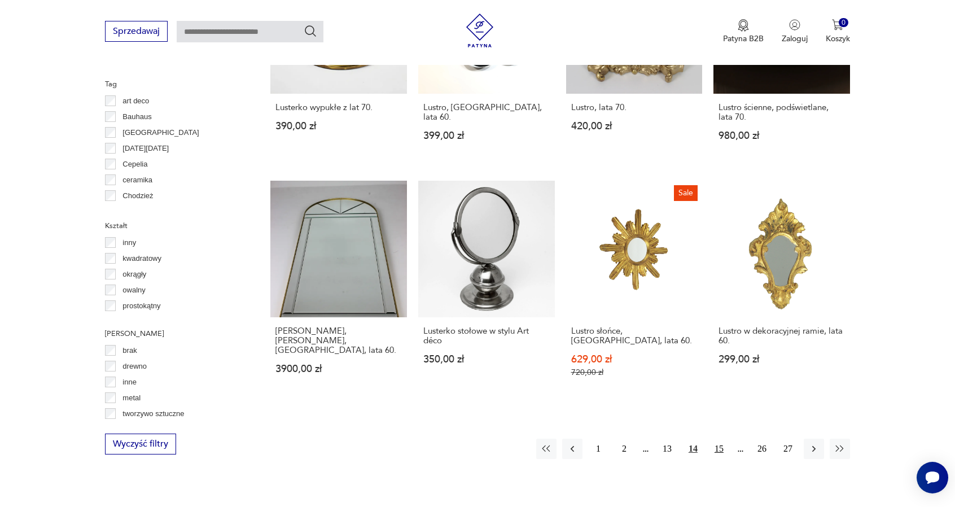
click at [720, 439] on button "15" at bounding box center [719, 449] width 20 height 20
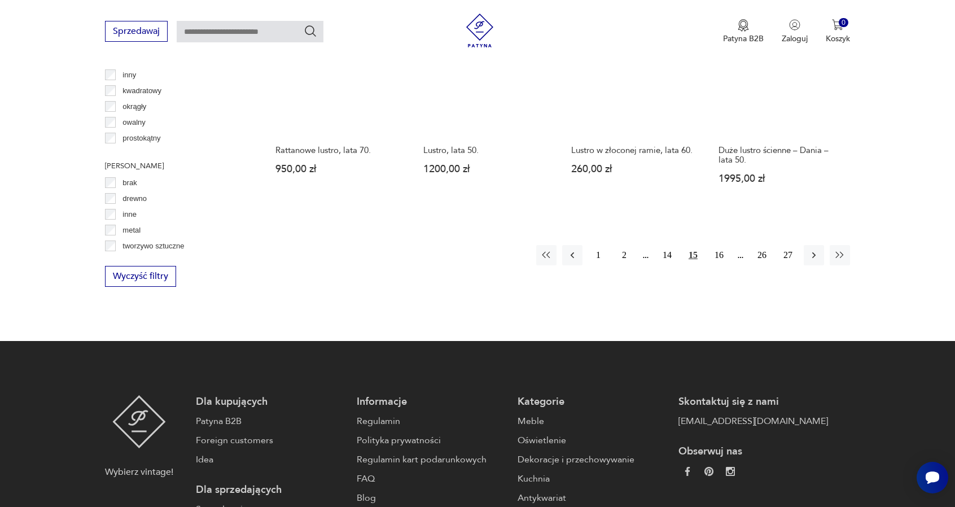
scroll to position [1202, 0]
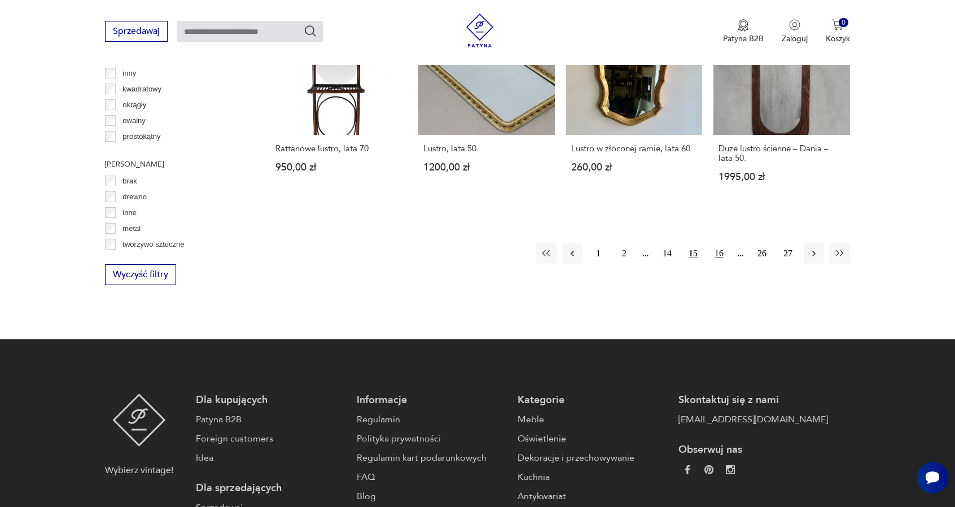
click at [722, 251] on button "16" at bounding box center [719, 253] width 20 height 20
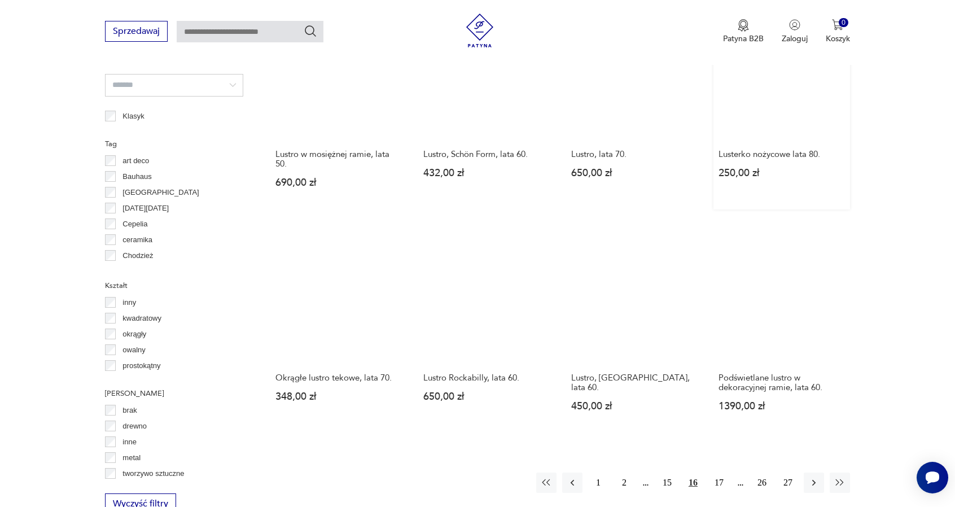
scroll to position [976, 0]
